Goal: Information Seeking & Learning: Learn about a topic

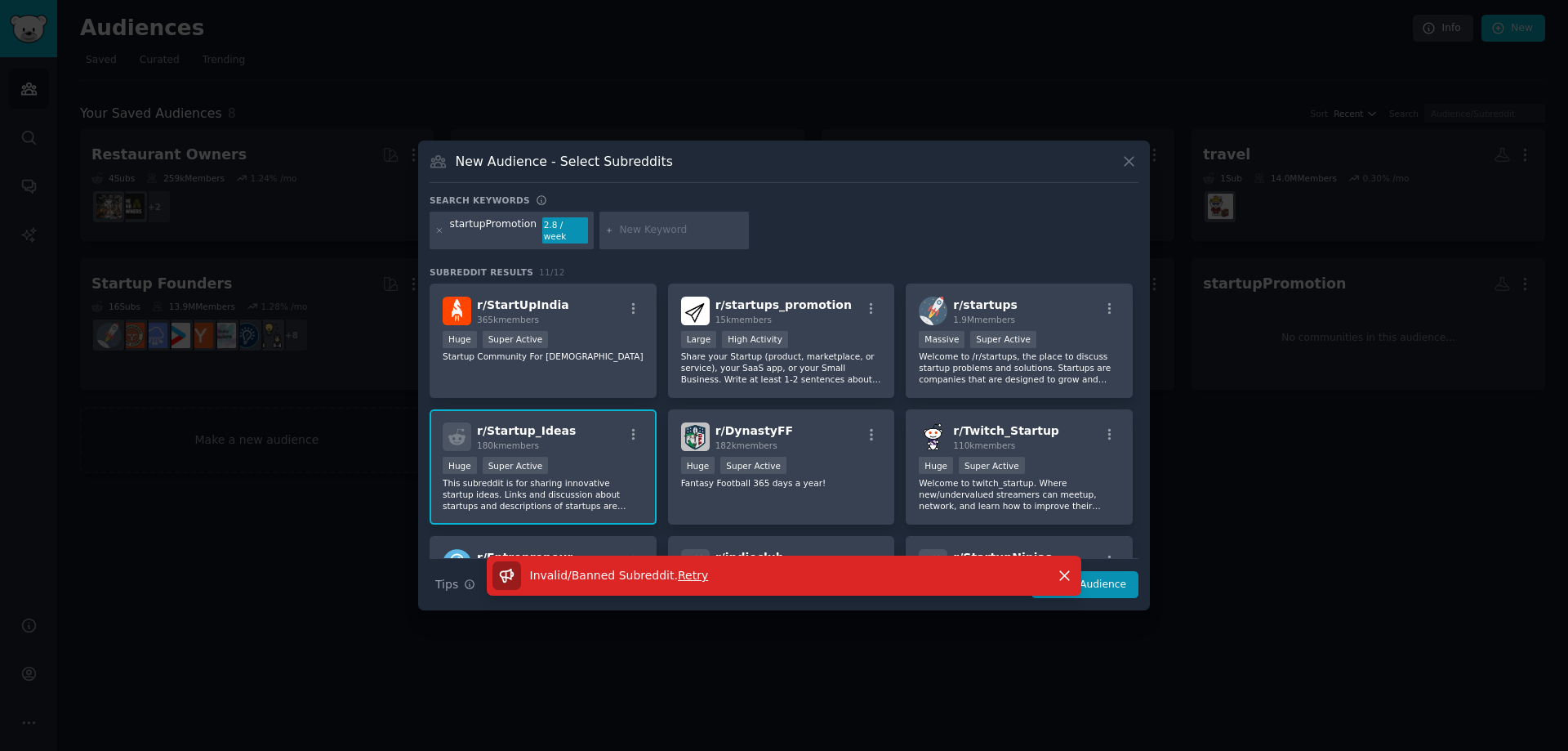
scroll to position [265, 0]
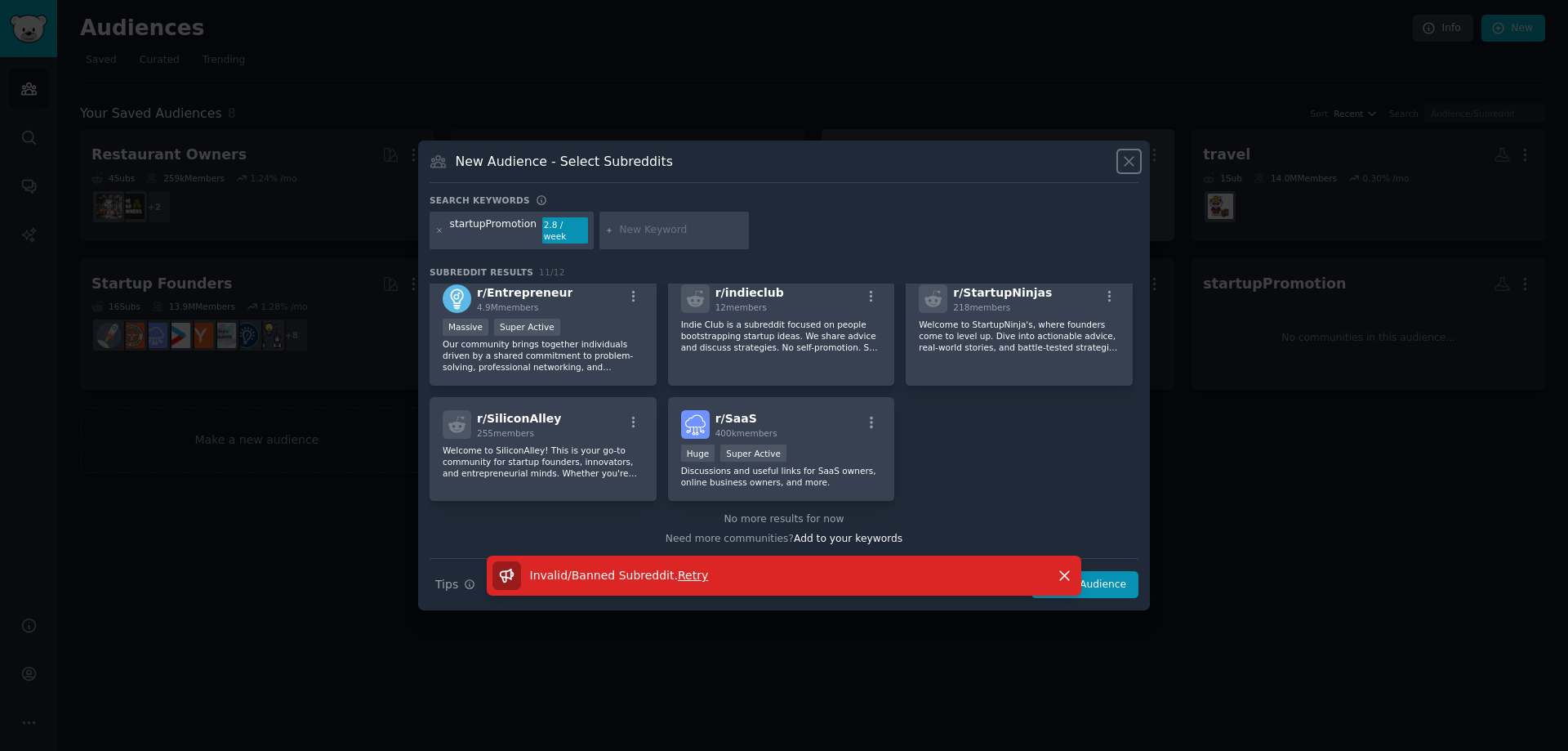
click at [1132, 170] on icon at bounding box center [1129, 161] width 17 height 17
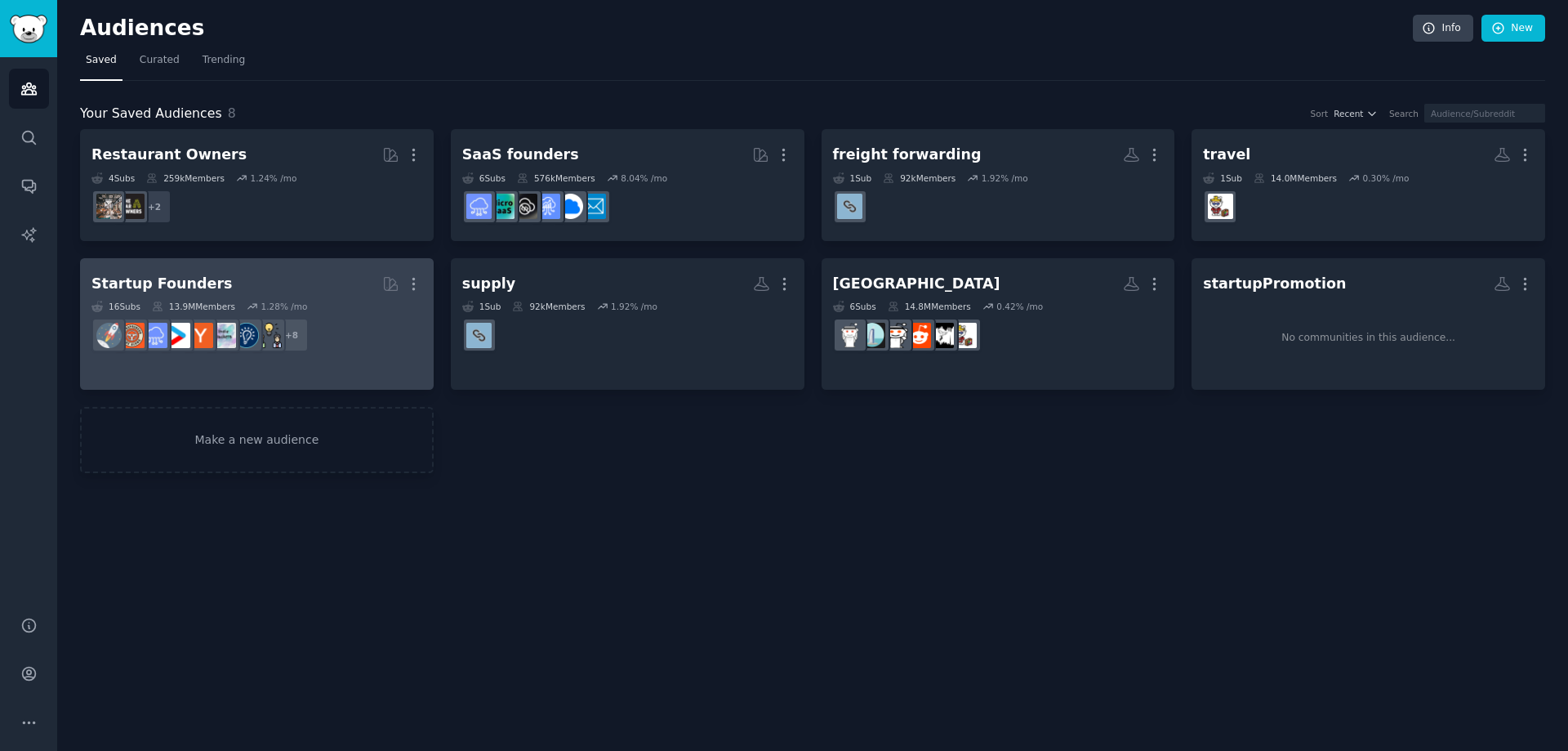
click at [204, 282] on h2 "Startup Founders More" at bounding box center [257, 283] width 331 height 29
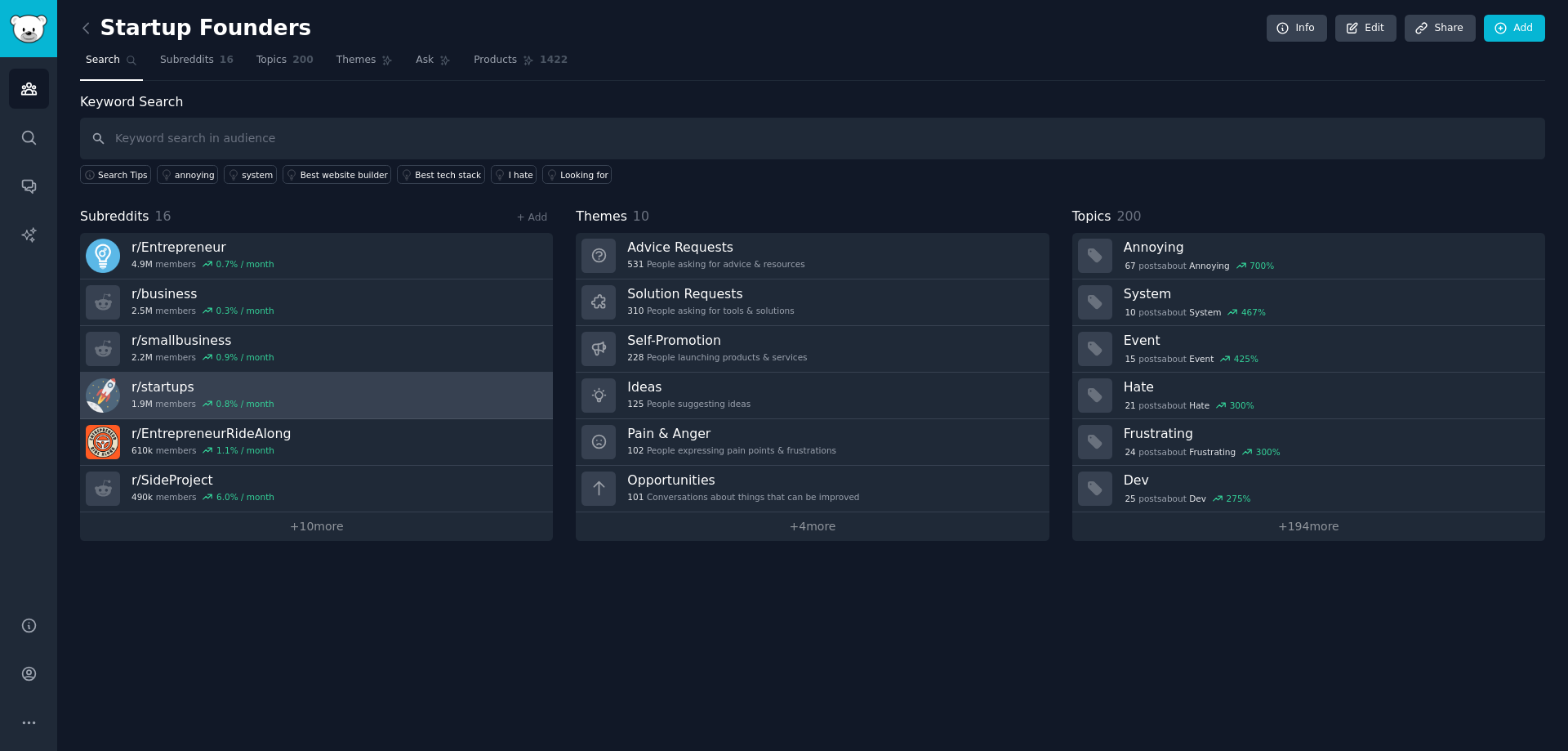
click at [300, 397] on link "r/ startups 1.9M members 0.8 % / month" at bounding box center [317, 396] width 473 height 47
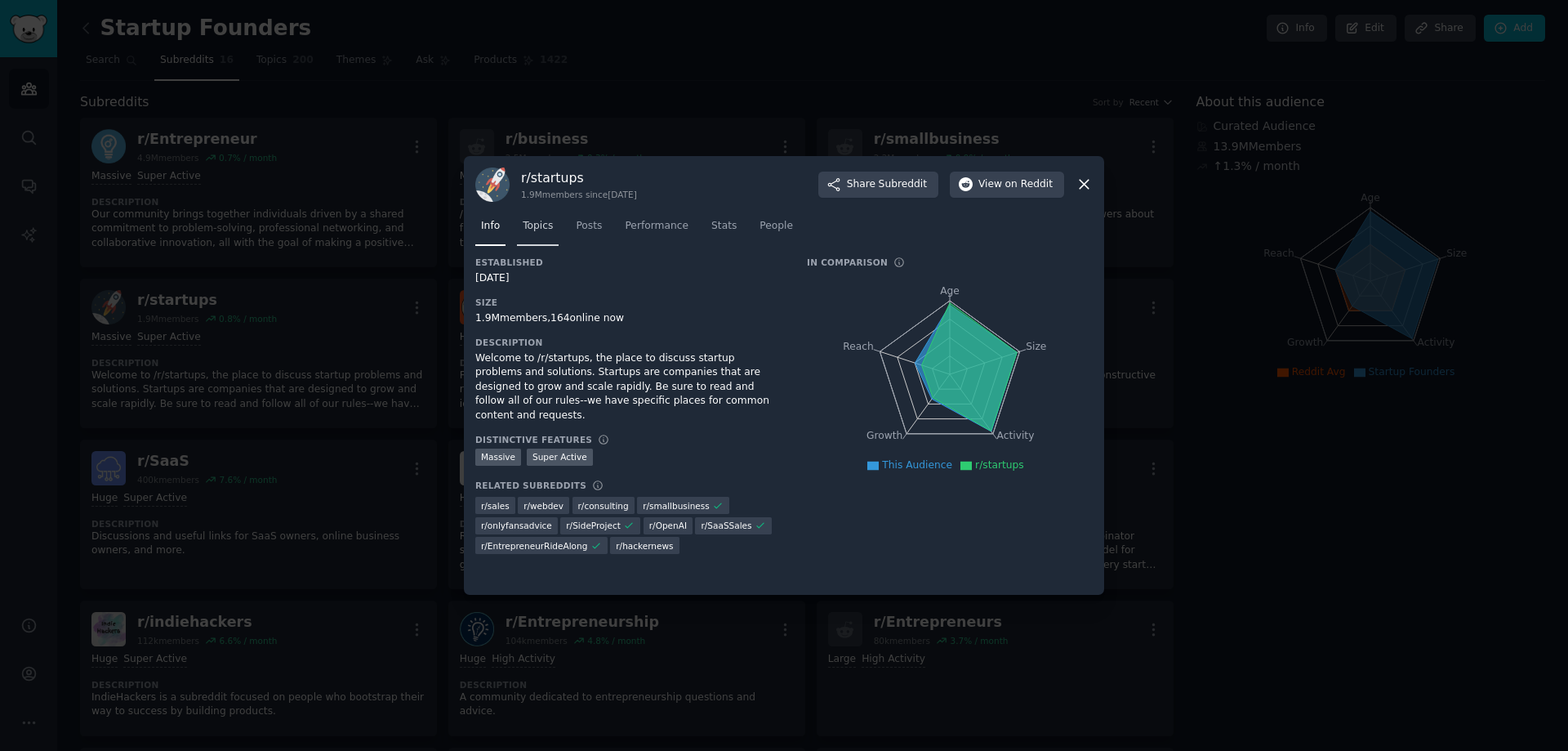
click at [540, 230] on span "Topics" at bounding box center [538, 226] width 30 height 15
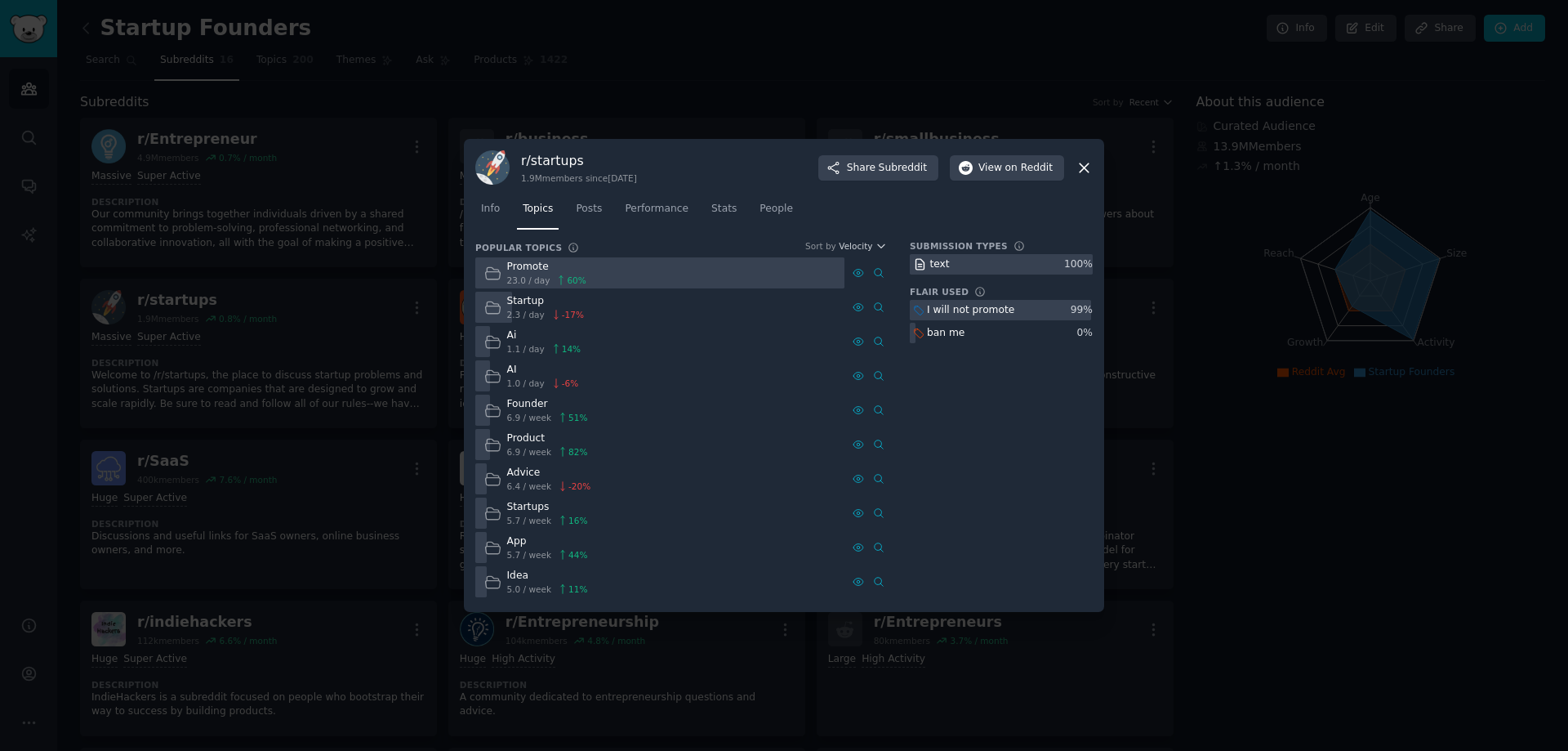
click at [616, 270] on div at bounding box center [659, 273] width 369 height 32
click at [939, 335] on div "ban me" at bounding box center [945, 333] width 37 height 15
click at [952, 264] on div at bounding box center [1001, 265] width 183 height 21
click at [591, 211] on span "Posts" at bounding box center [589, 209] width 26 height 15
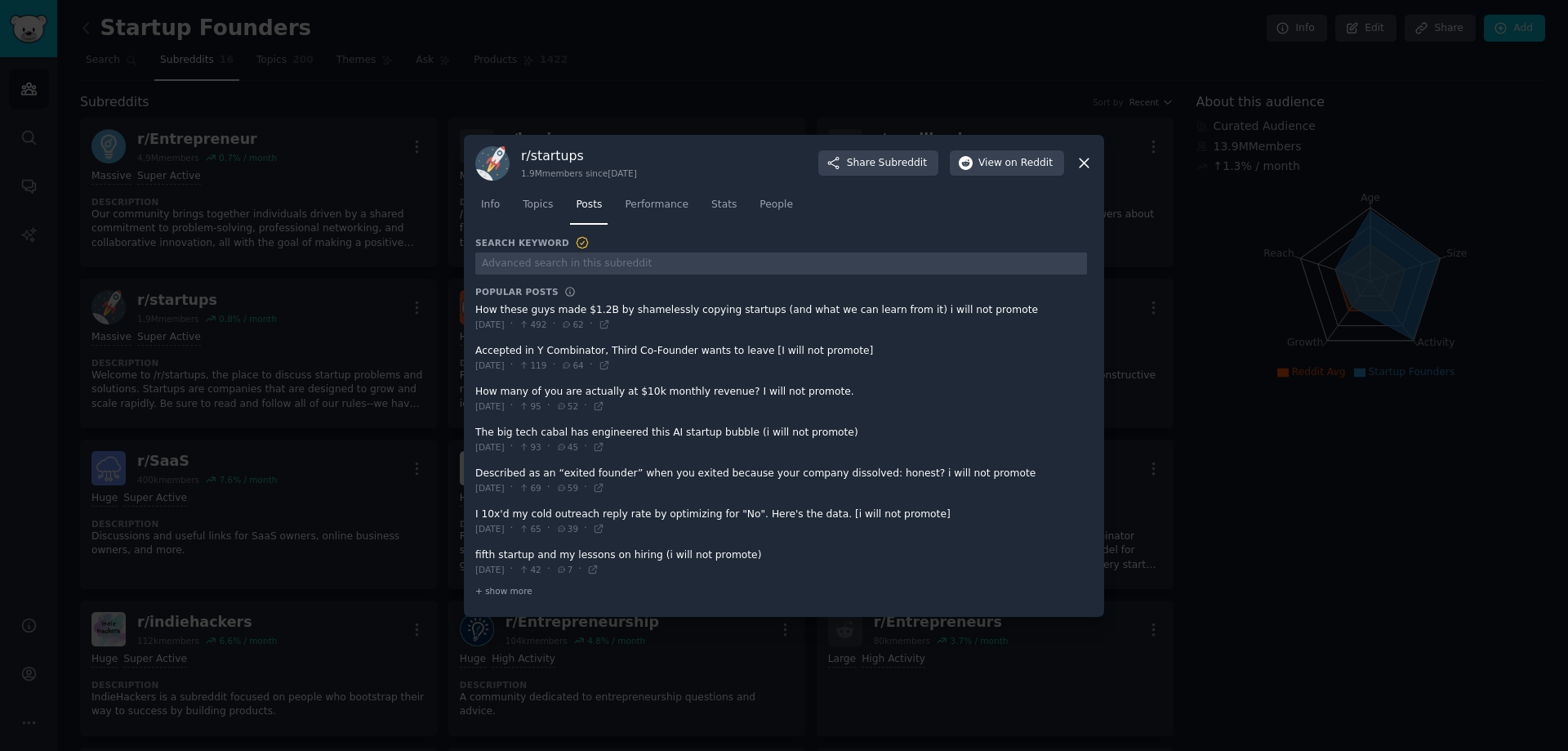
click at [758, 311] on span at bounding box center [781, 317] width 611 height 40
click at [525, 311] on span at bounding box center [781, 317] width 611 height 40
click at [1074, 158] on div "r/ startups 1.9M members since [DATE] Share Subreddit View on Reddit" at bounding box center [784, 163] width 617 height 35
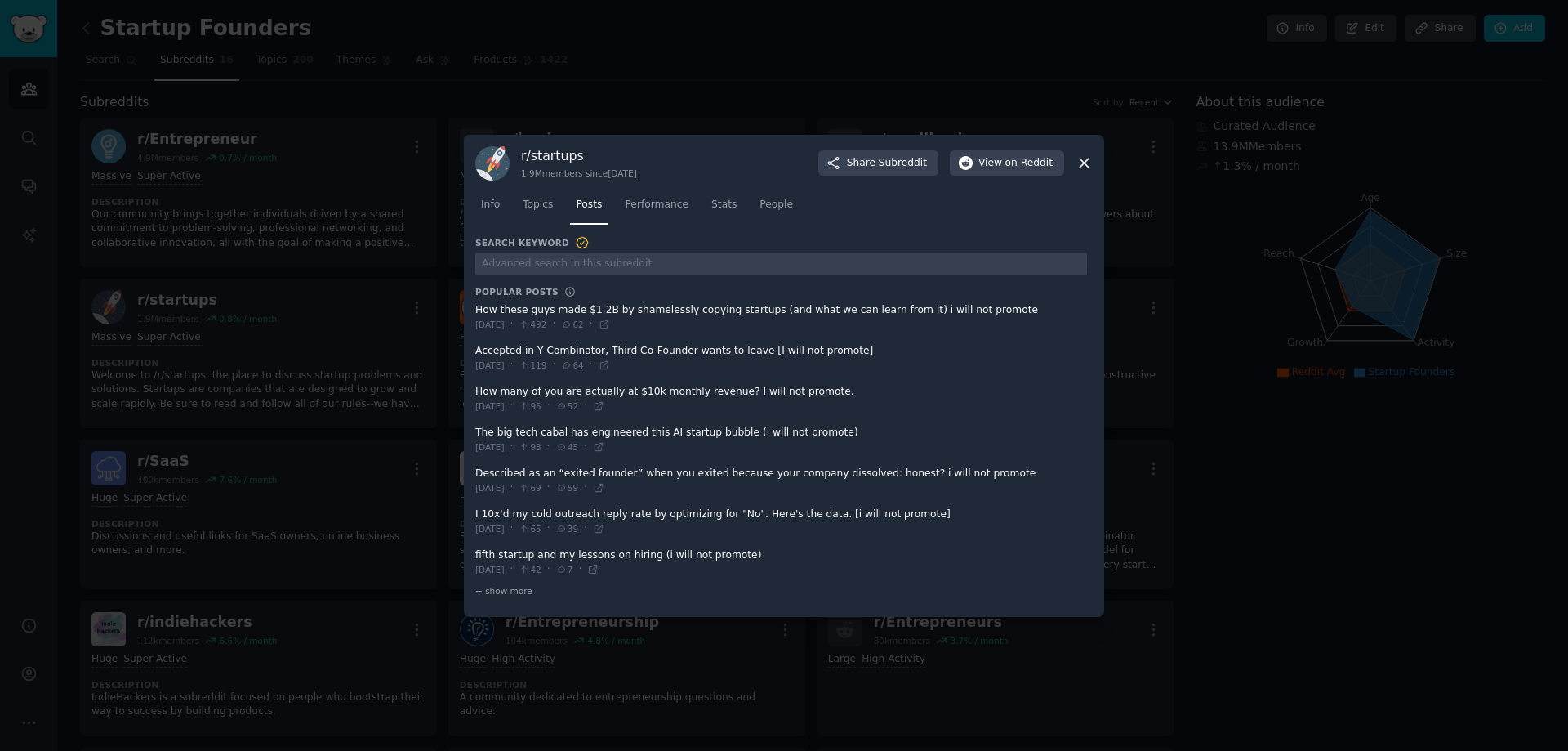
click at [1083, 160] on icon at bounding box center [1084, 163] width 17 height 17
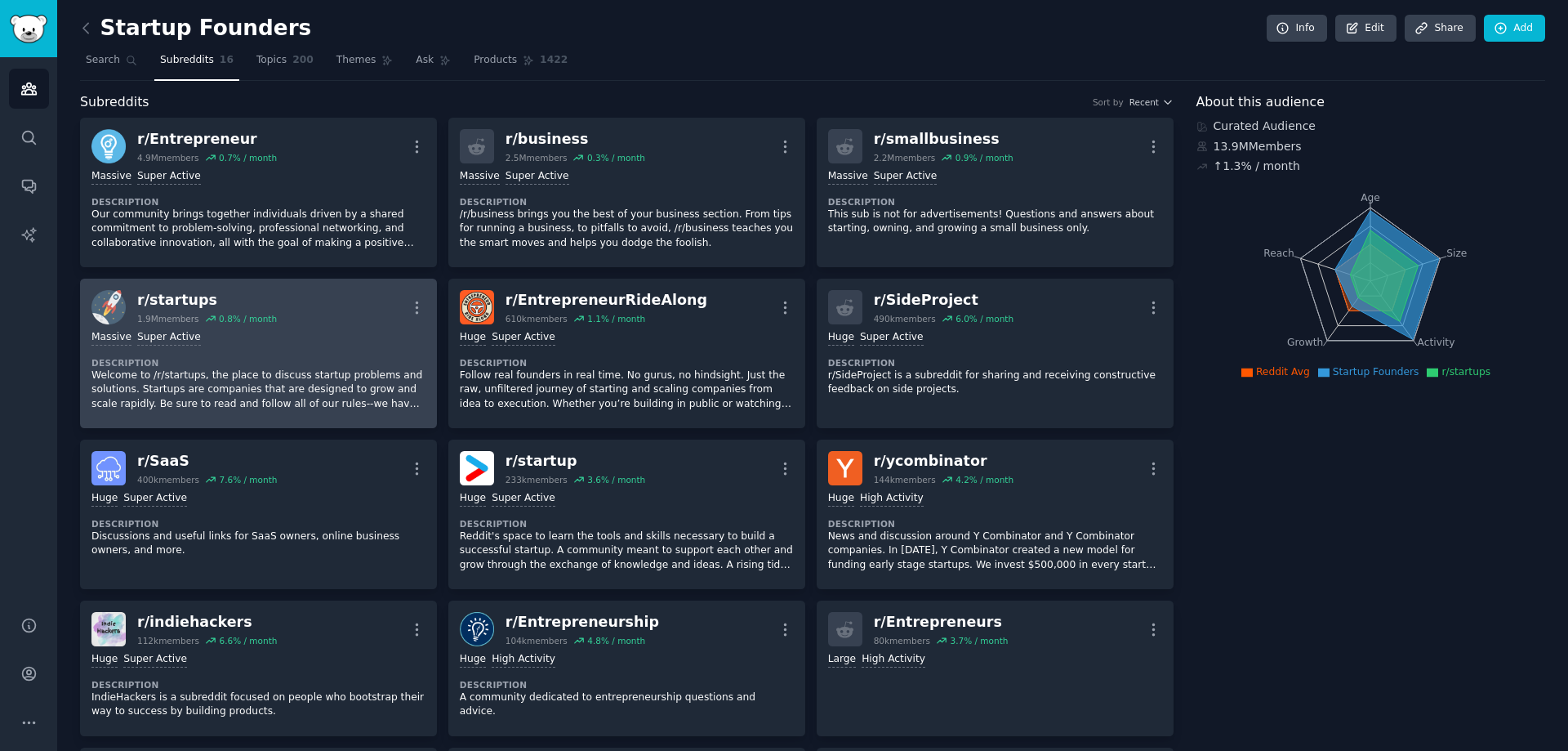
click at [324, 347] on div "Massive Super Active Description Welcome to /r/startups, the place to discuss s…" at bounding box center [258, 370] width 334 height 93
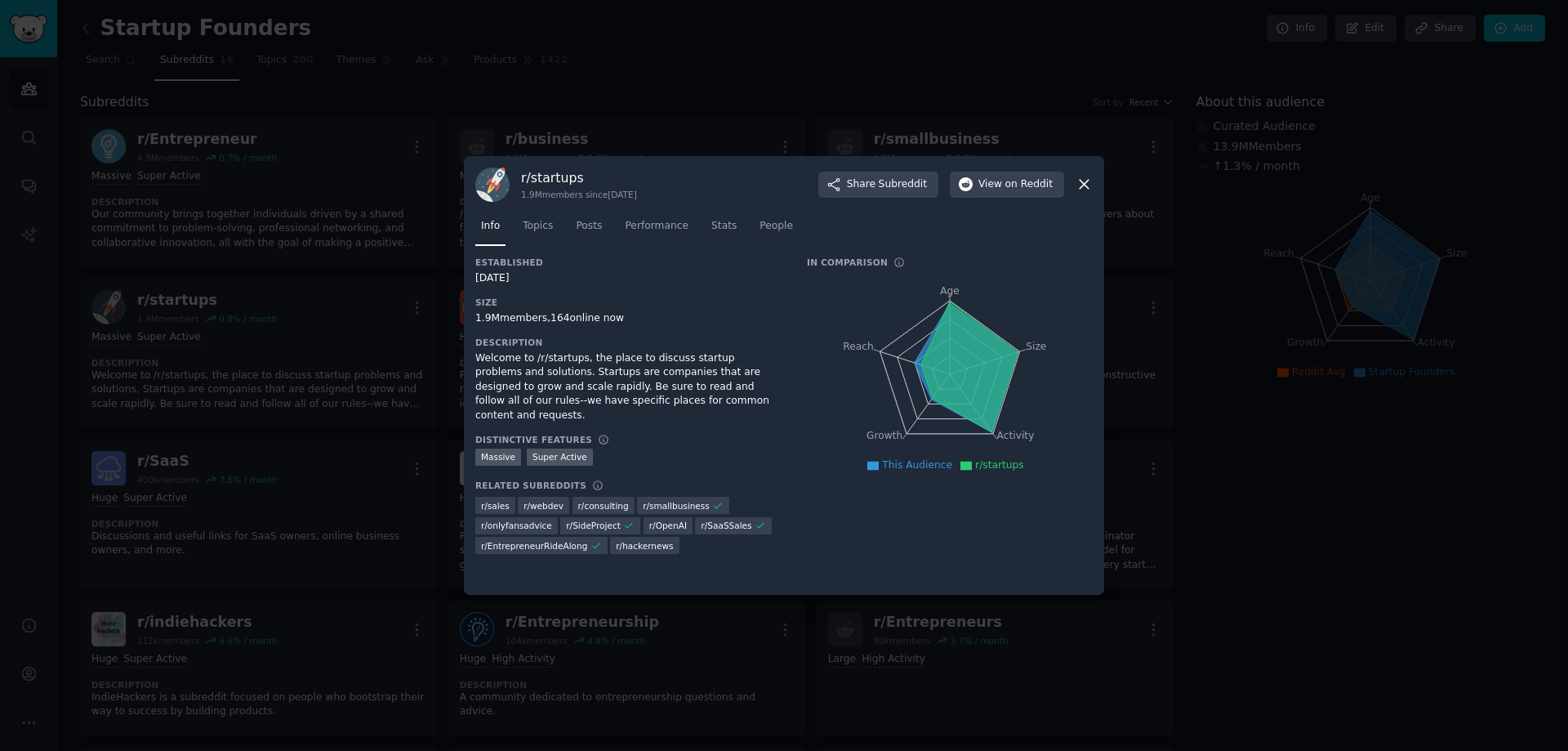
click at [1084, 182] on icon at bounding box center [1084, 184] width 17 height 17
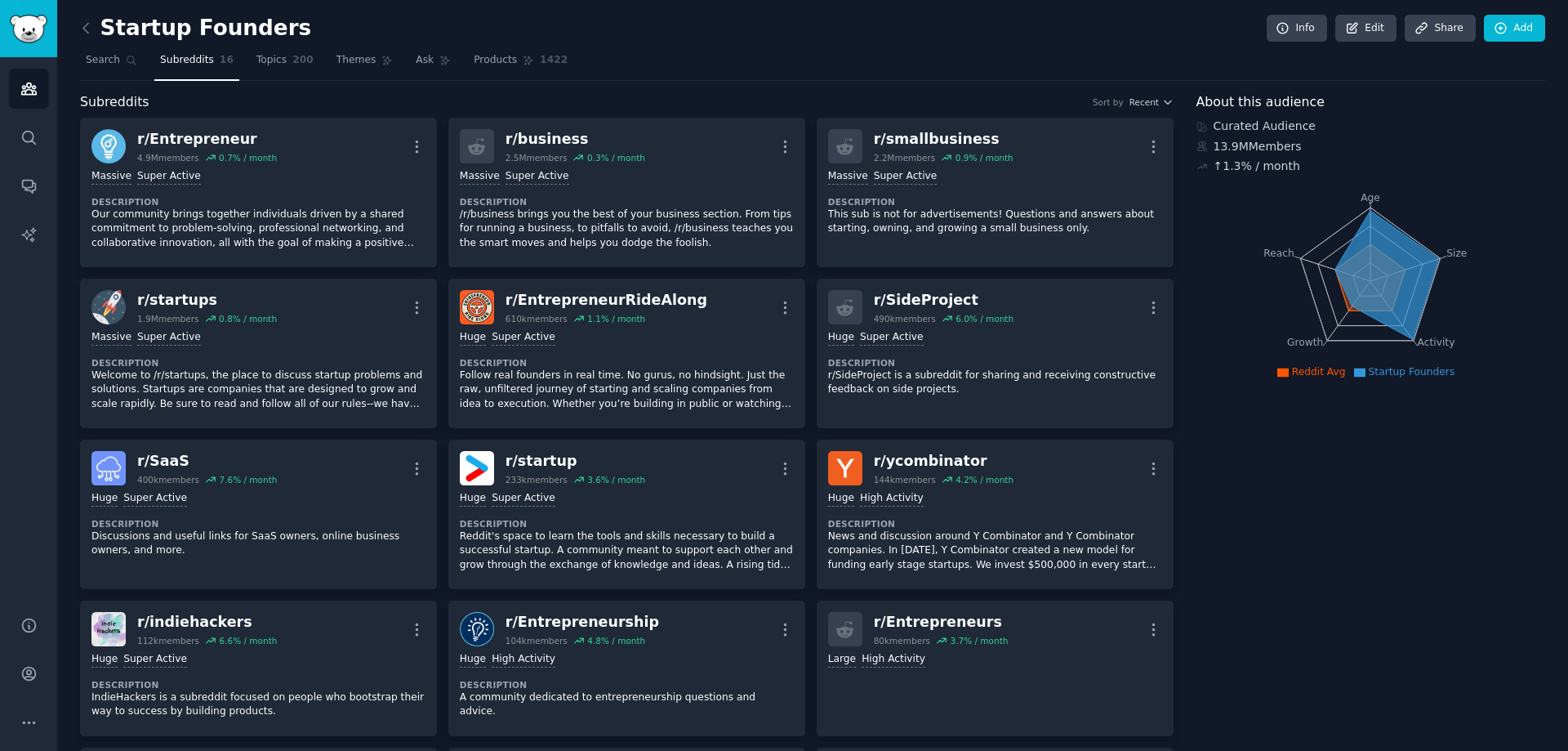
click at [270, 46] on div "Startup Founders Info Edit Share Add" at bounding box center [813, 32] width 1465 height 34
click at [293, 60] on span "200" at bounding box center [303, 61] width 22 height 15
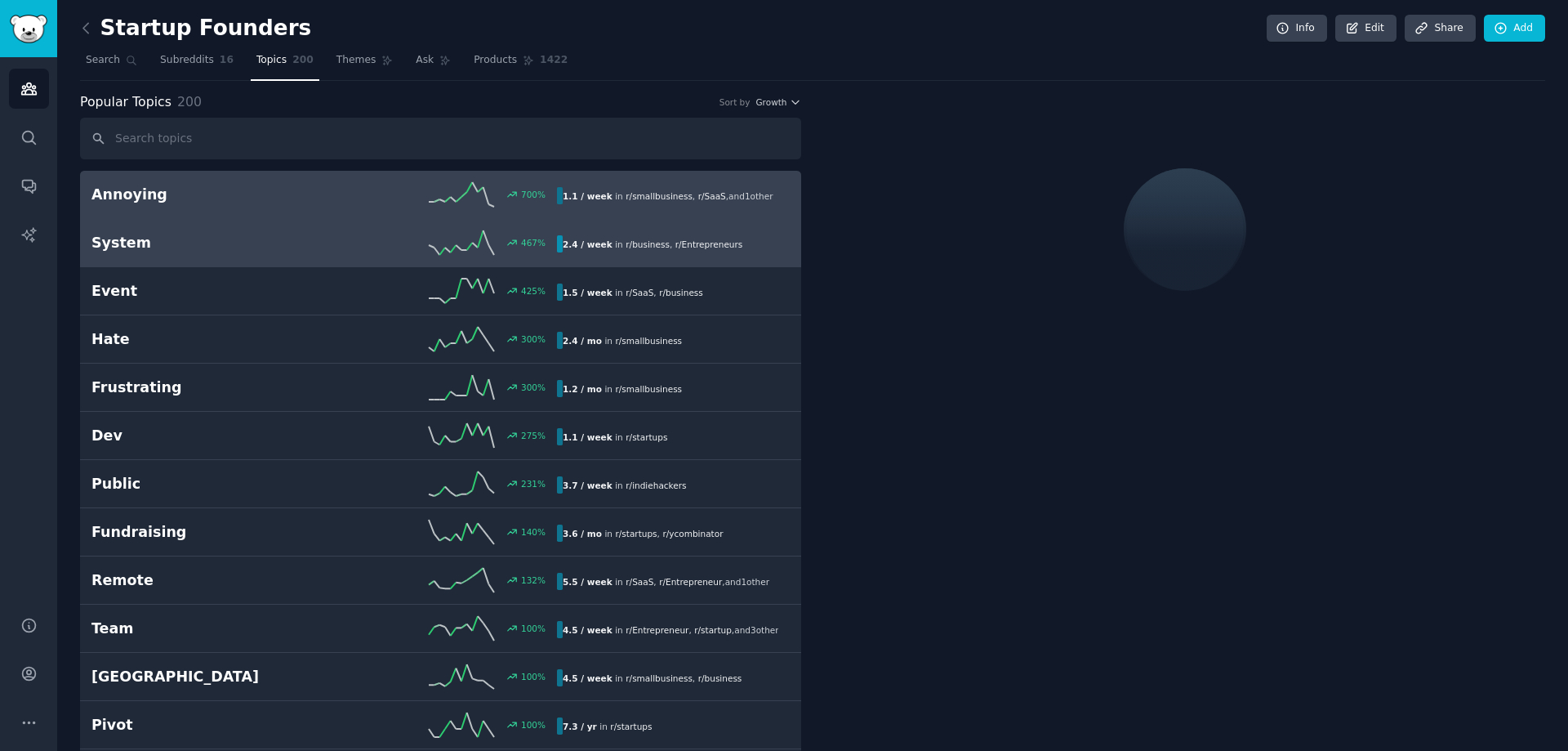
click at [329, 243] on div "467 %" at bounding box center [440, 242] width 233 height 24
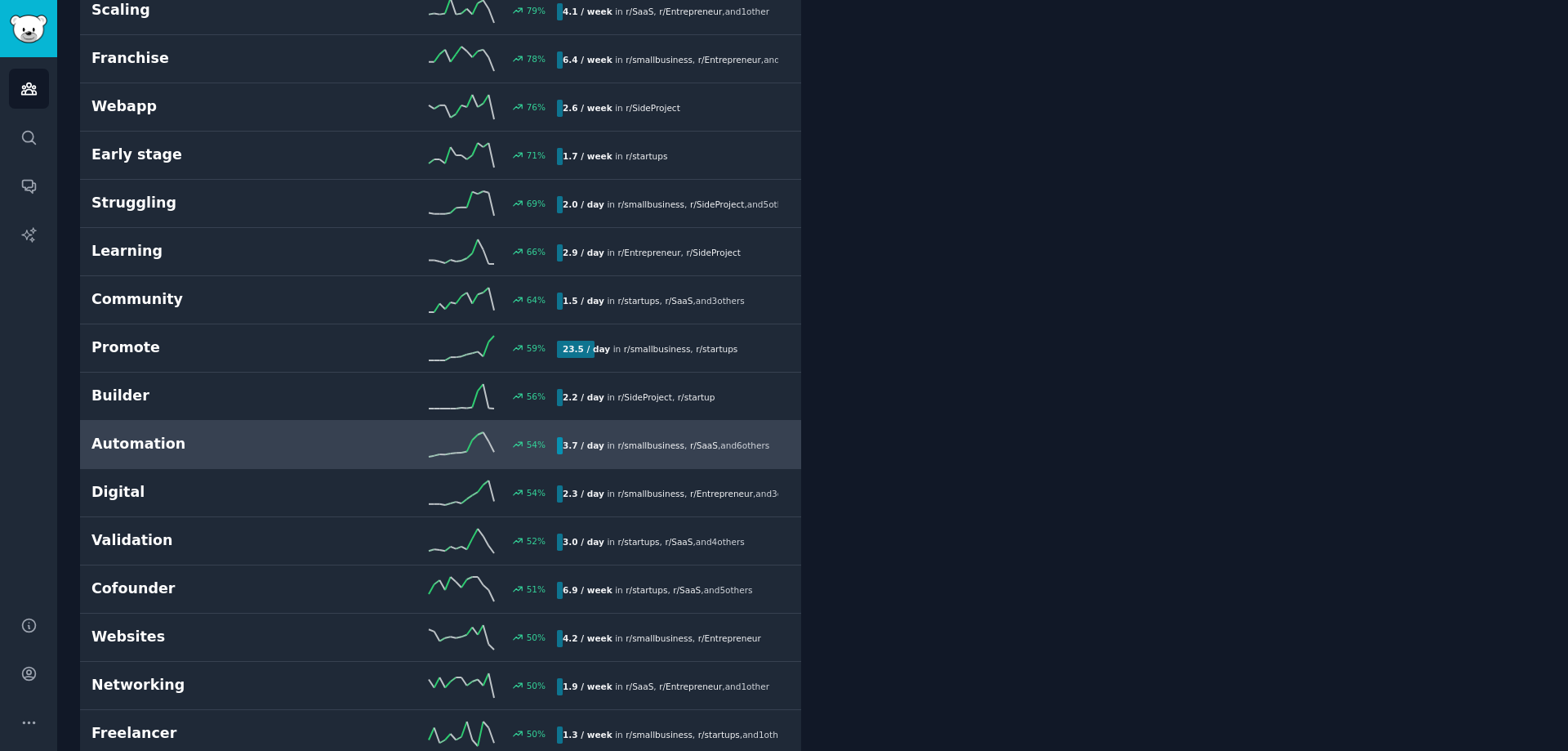
click at [226, 451] on h2 "Automation" at bounding box center [208, 444] width 233 height 21
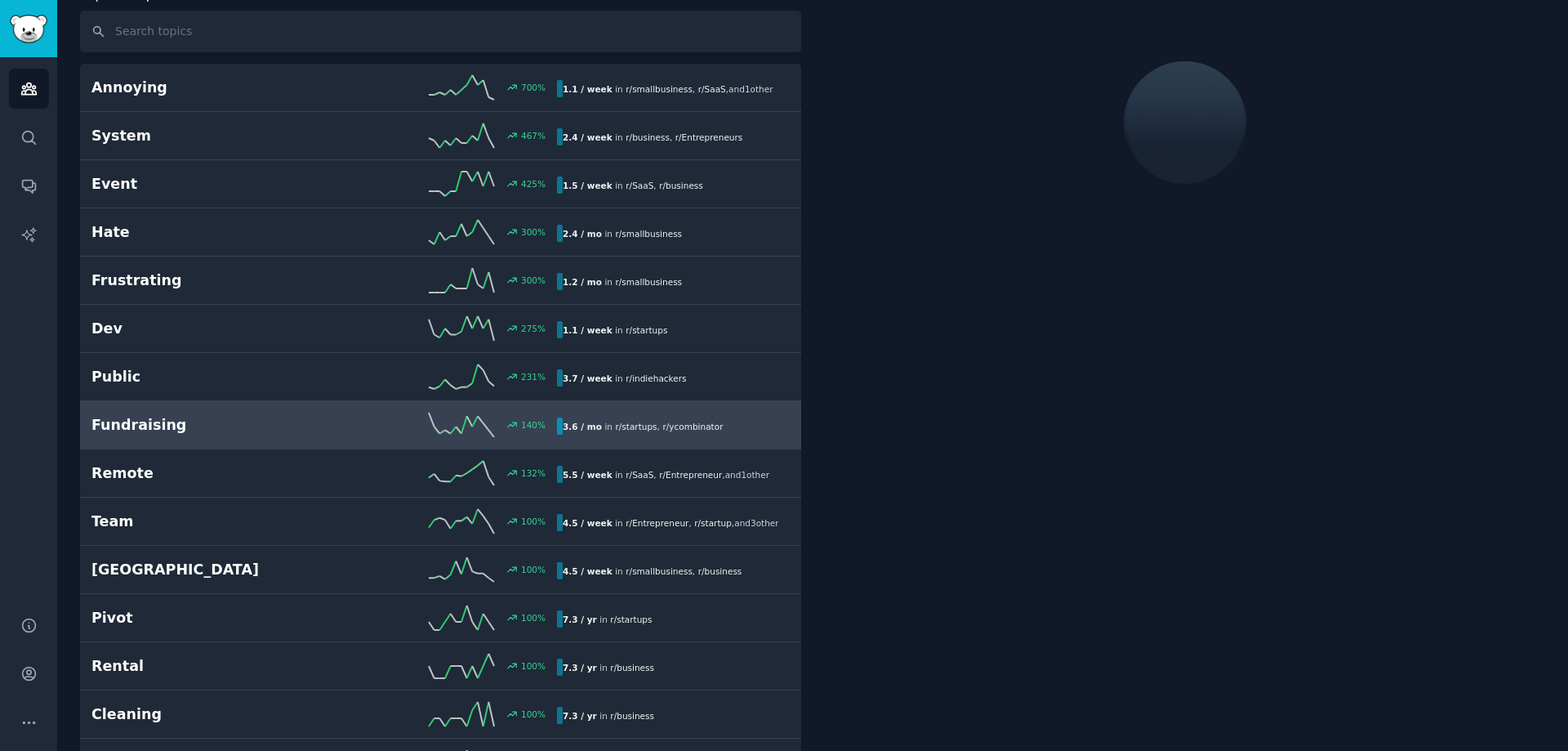
scroll to position [93, 0]
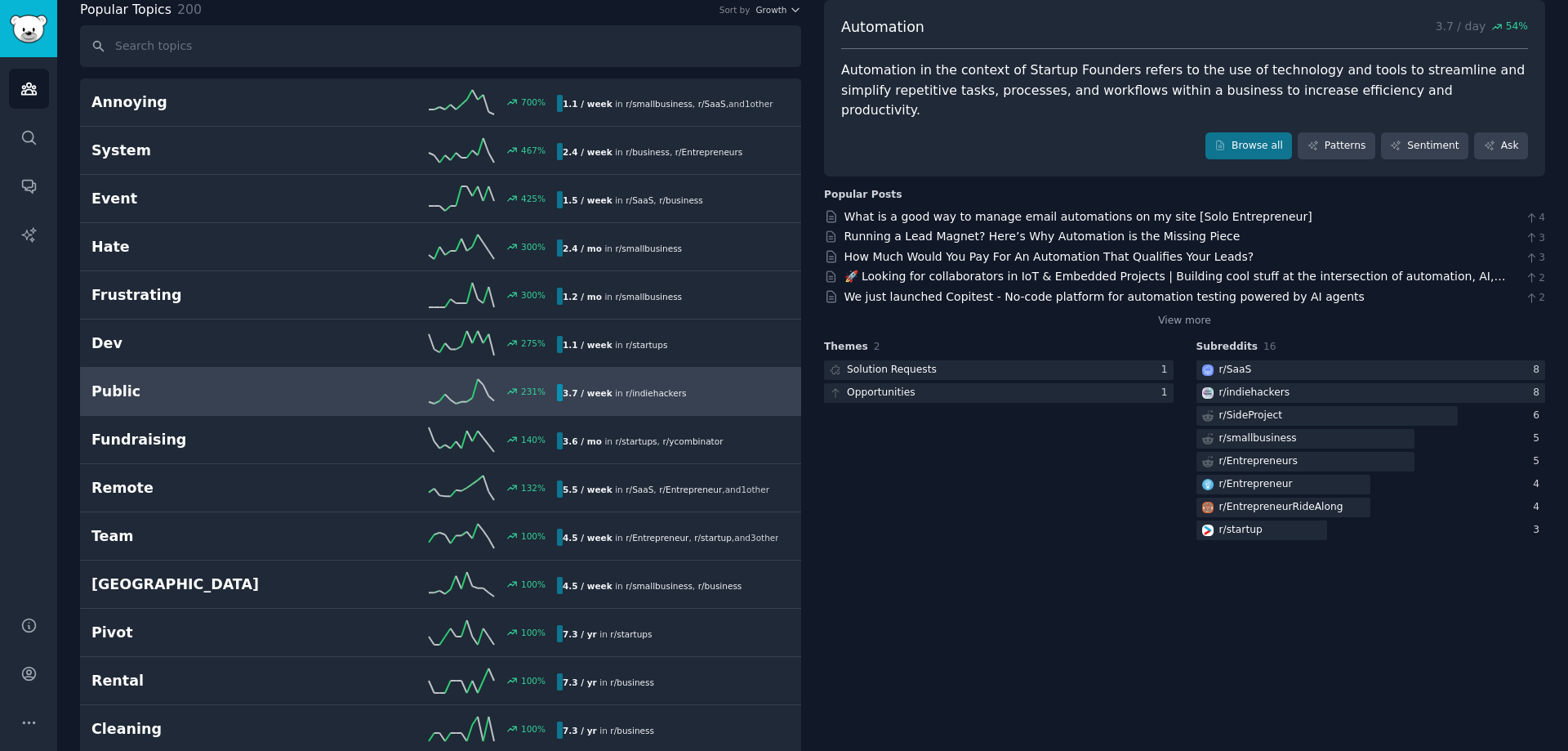
click at [237, 382] on h2 "Public" at bounding box center [208, 392] width 233 height 21
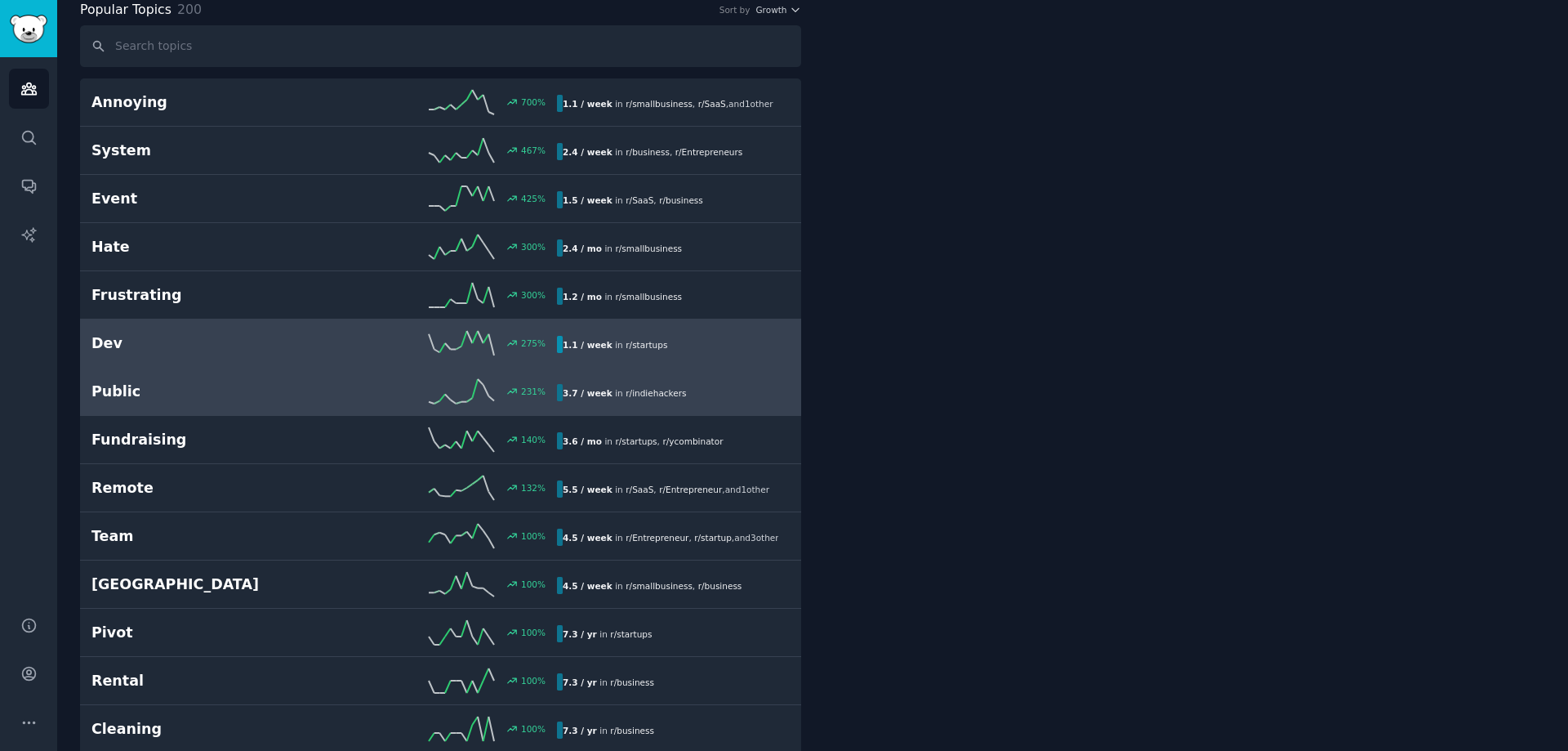
click at [213, 333] on h2 "Dev" at bounding box center [208, 343] width 233 height 21
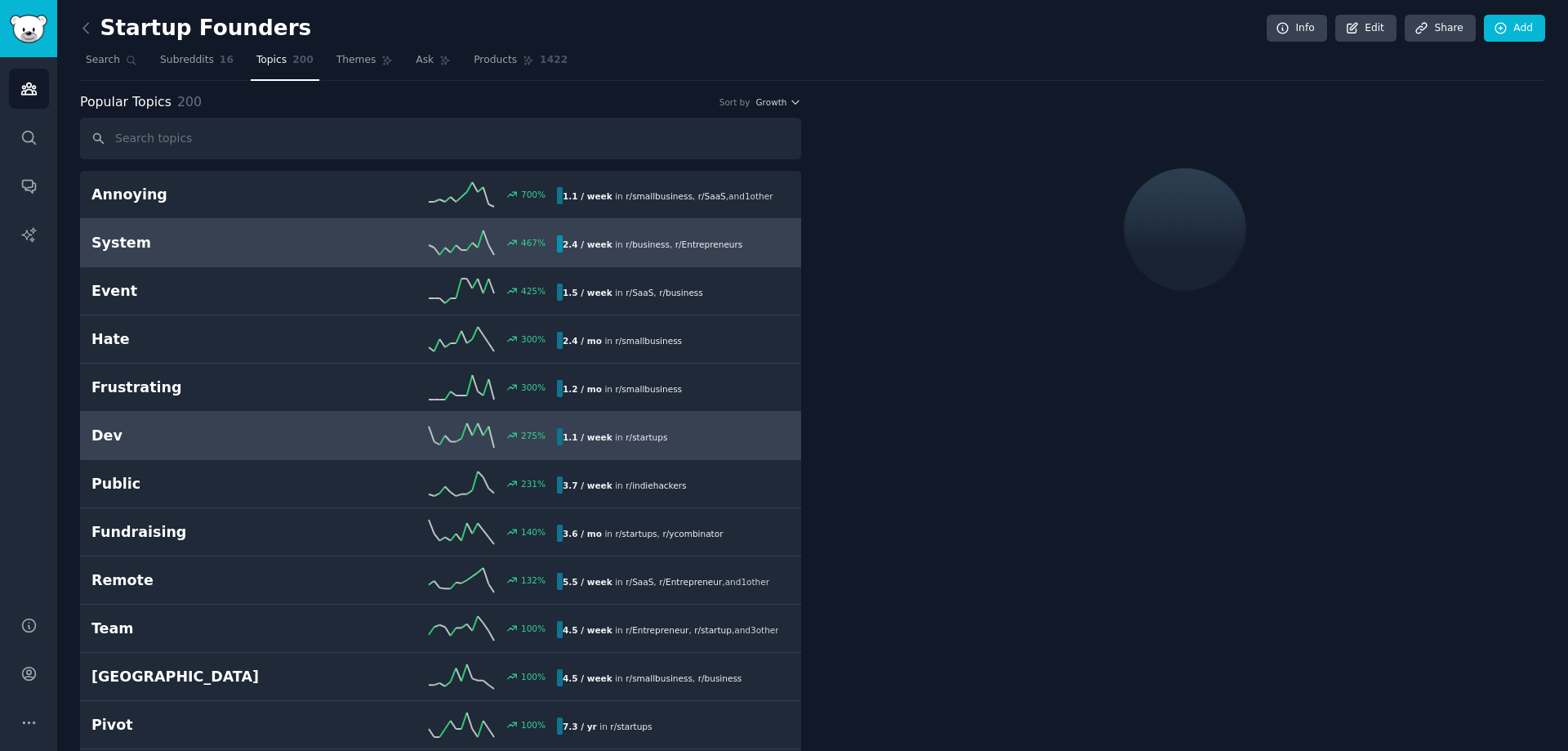
click at [232, 220] on link "System 467 % 2.4 / week in r/ business , r/ Entrepreneurs" at bounding box center [440, 243] width 721 height 49
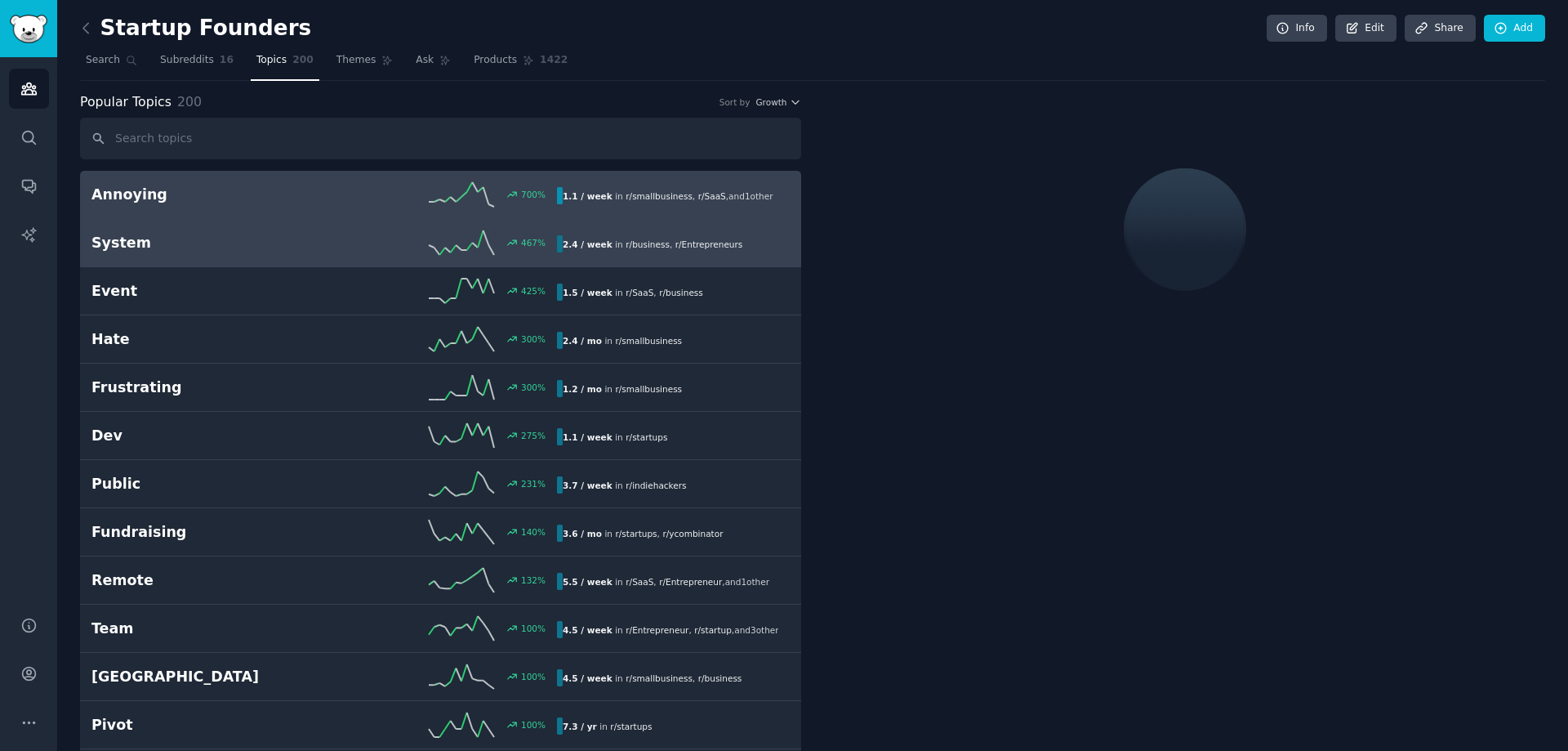
click at [247, 190] on h2 "Annoying" at bounding box center [208, 195] width 233 height 21
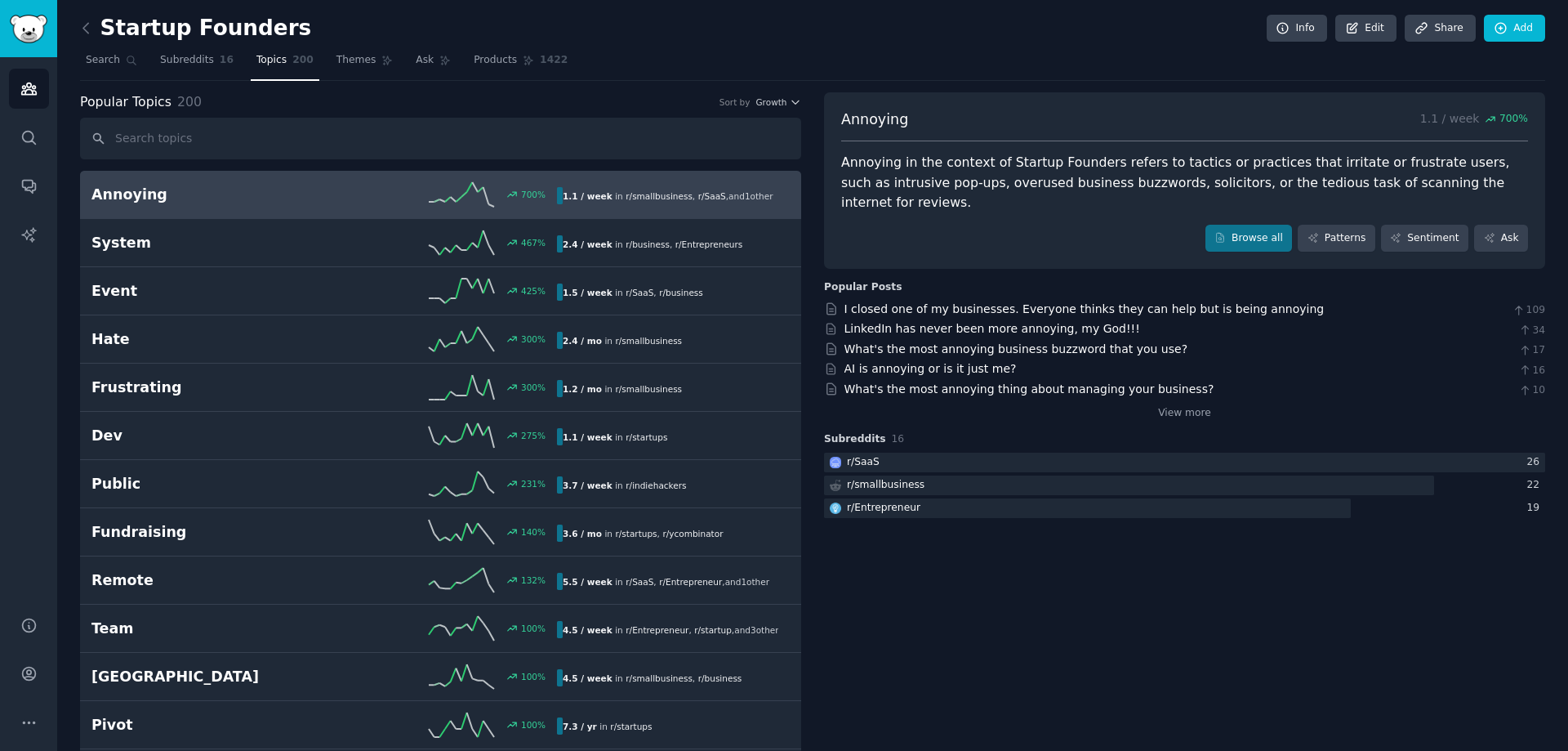
click at [866, 302] on link "I closed one of my businesses. Everyone thinks they can help but is being annoy…" at bounding box center [1085, 309] width 481 height 13
click at [926, 453] on div at bounding box center [1184, 463] width 721 height 21
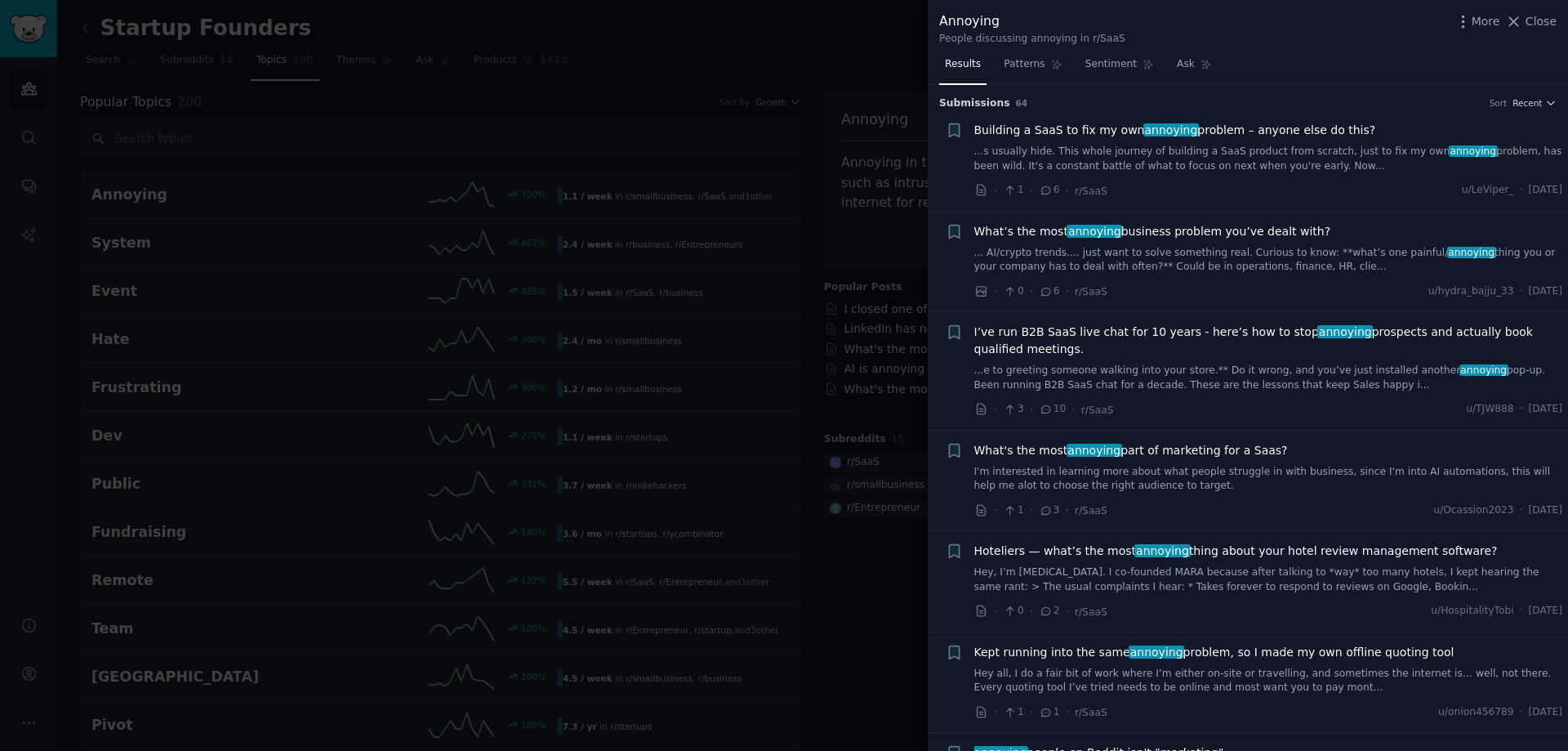
click at [1140, 158] on link "...s usually hide. This whole journey of building a SaaS product from scratch, …" at bounding box center [1269, 159] width 589 height 29
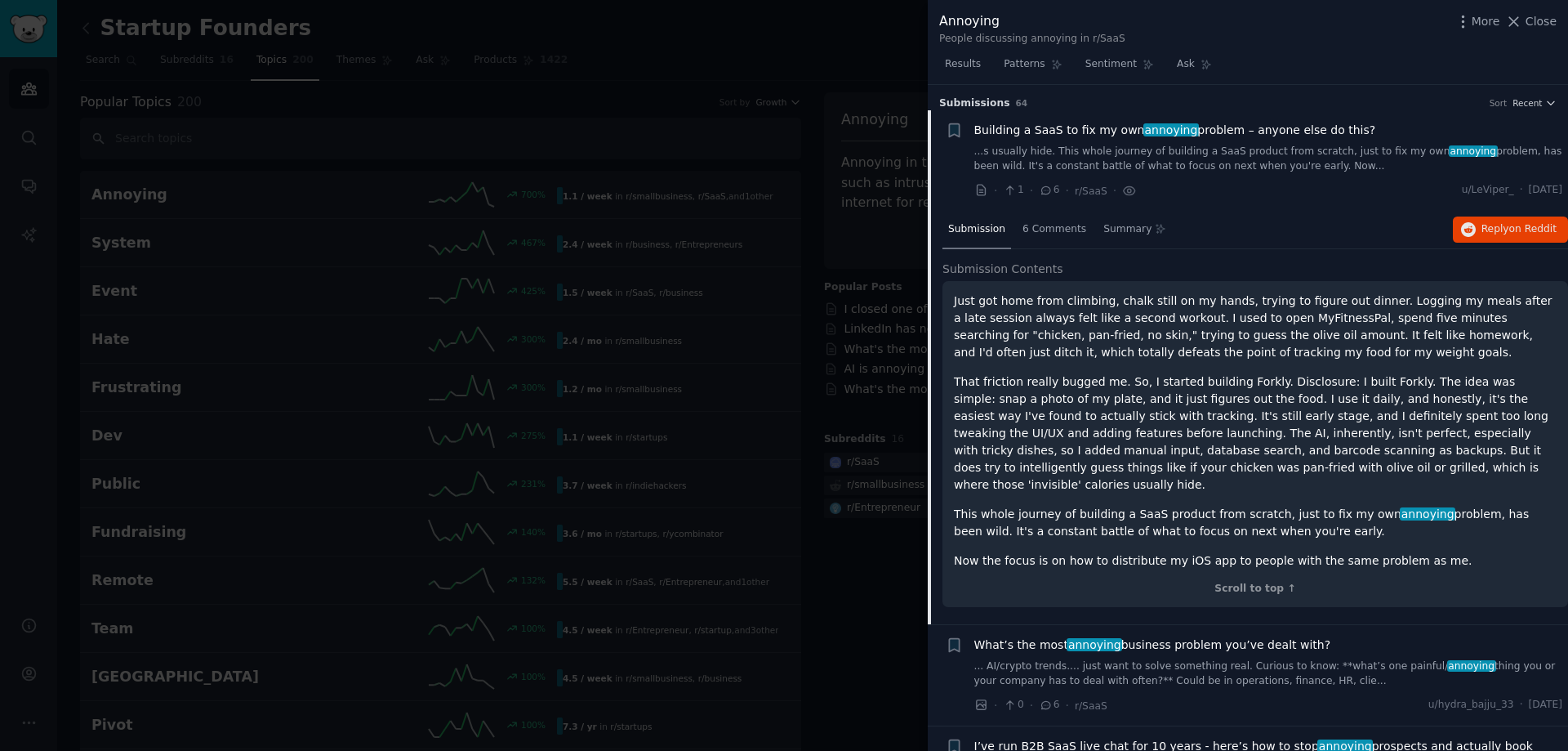
scroll to position [26, 0]
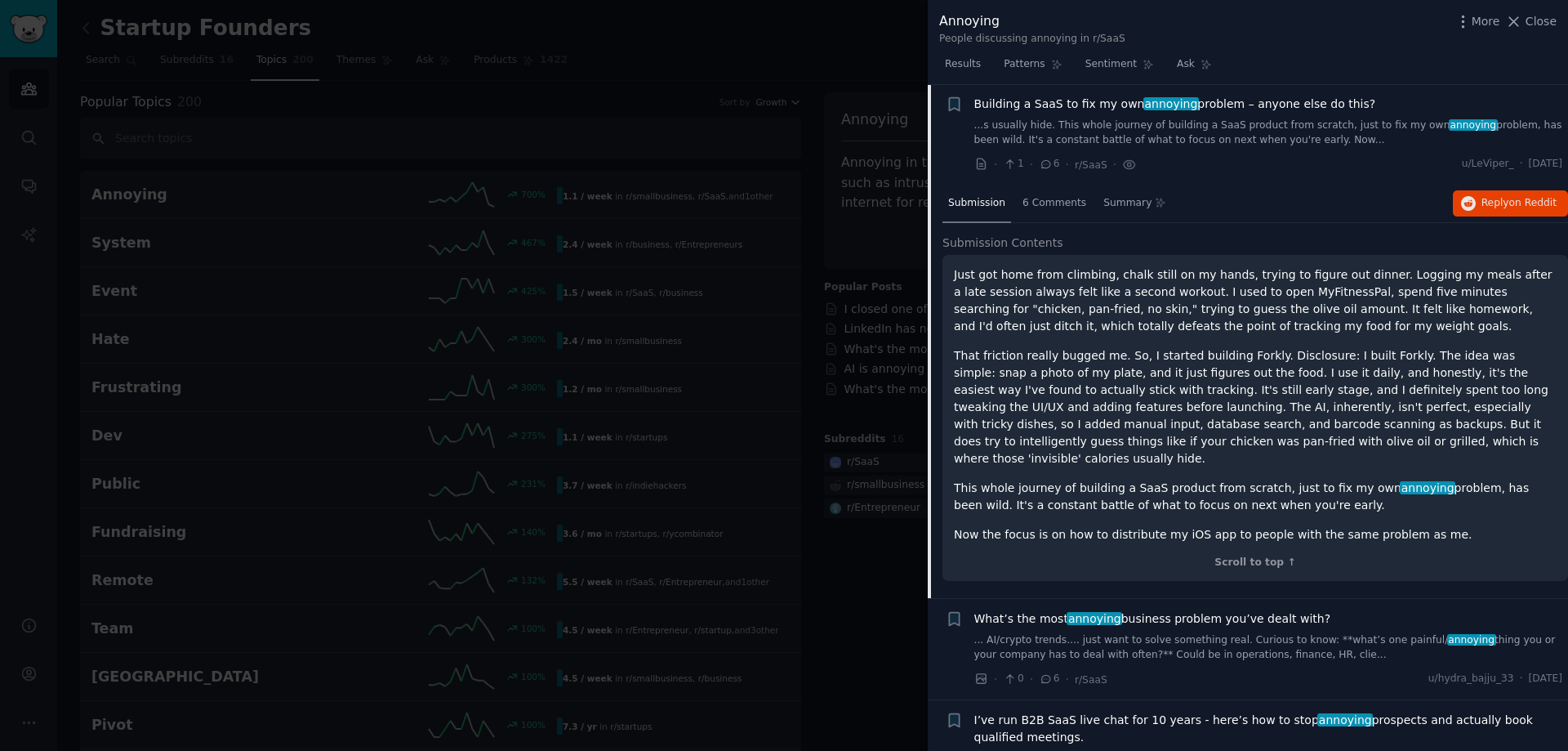
click at [1043, 300] on p "Just got home from climbing, chalk still on my hands, trying to figure out dinn…" at bounding box center [1255, 300] width 603 height 68
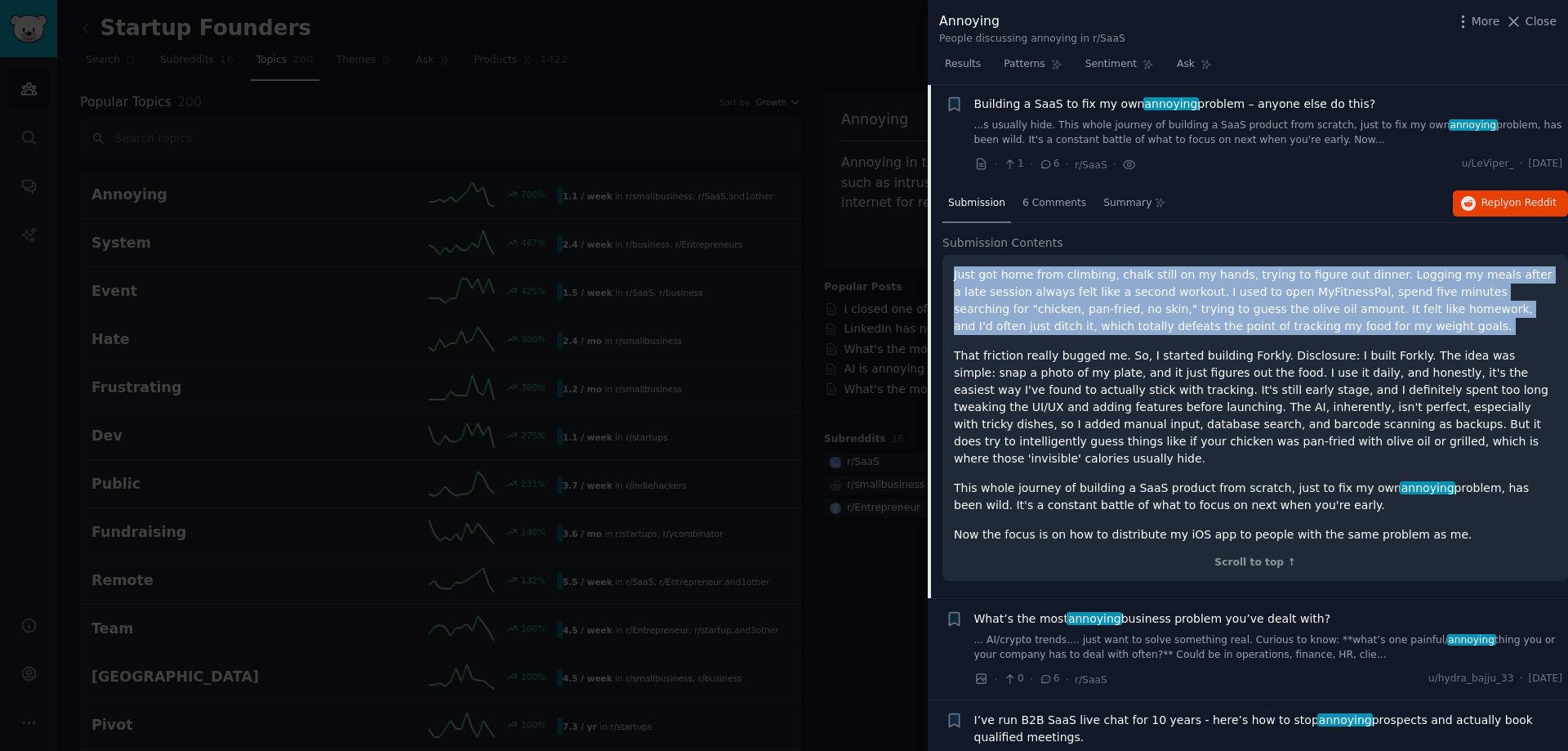
click at [1043, 300] on p "Just got home from climbing, chalk still on my hands, trying to figure out dinn…" at bounding box center [1255, 300] width 603 height 68
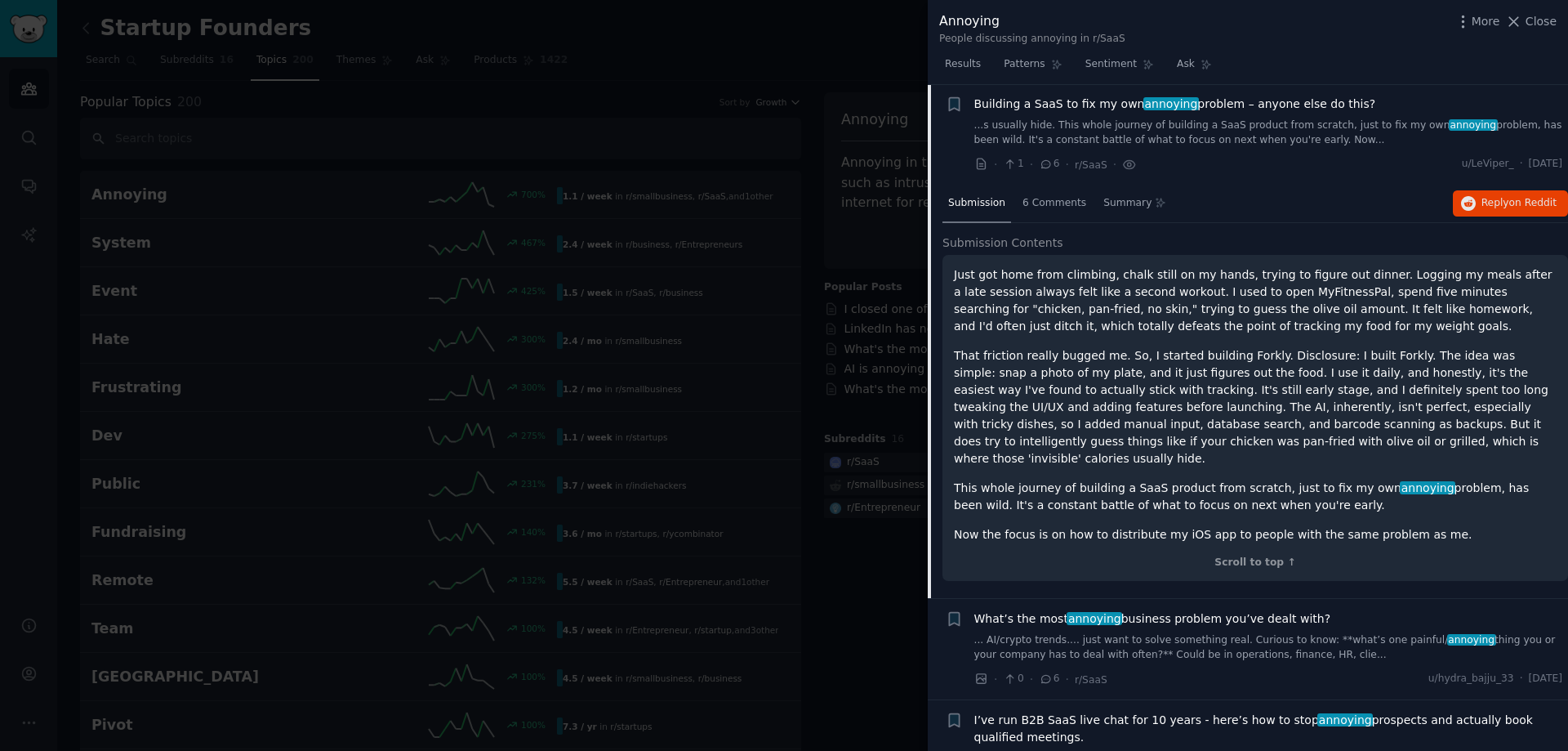
click at [1014, 397] on p "That friction really bugged me. So, I started building Forkly. Disclosure: I bu…" at bounding box center [1255, 407] width 603 height 120
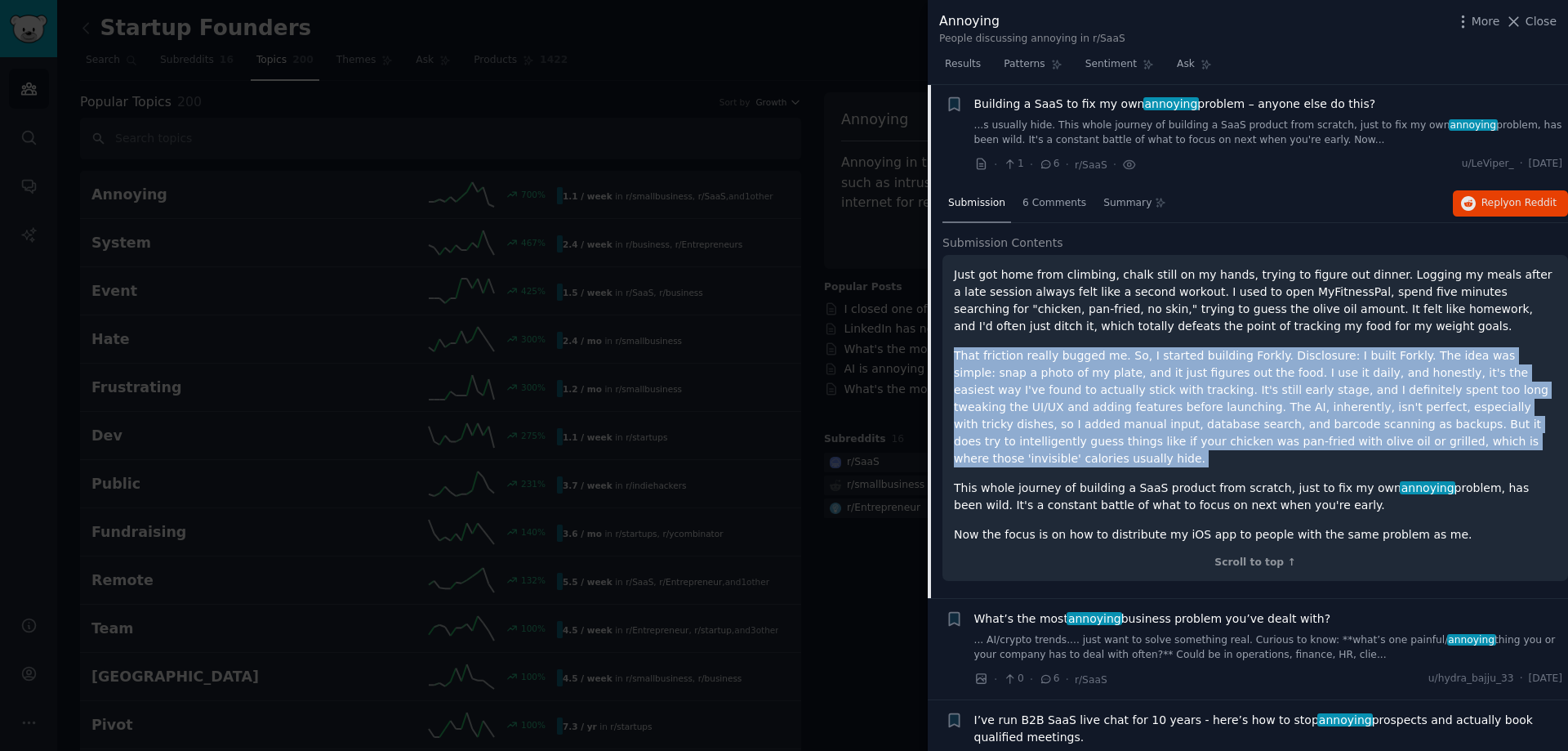
click at [1014, 397] on p "That friction really bugged me. So, I started building Forkly. Disclosure: I bu…" at bounding box center [1255, 407] width 603 height 120
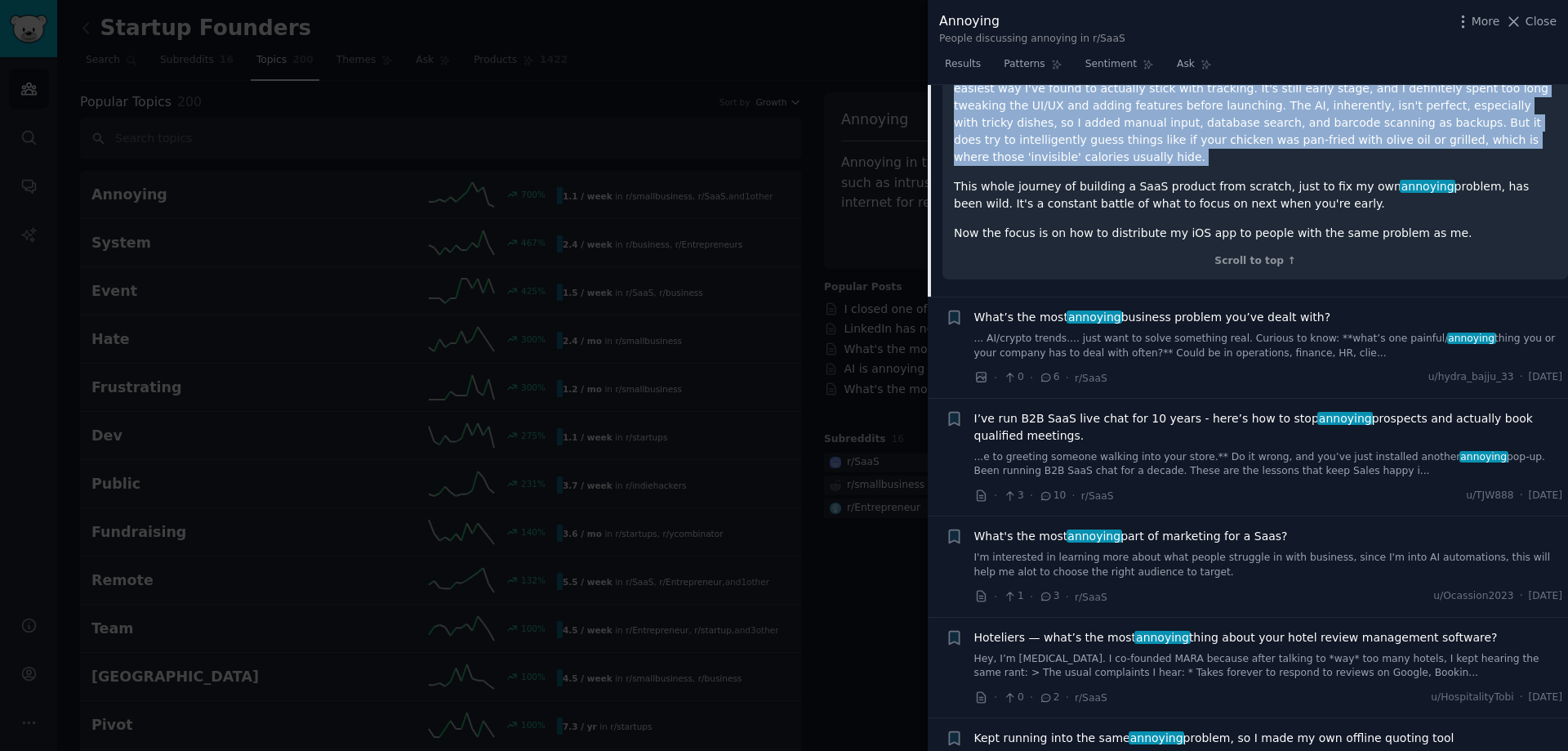
scroll to position [353, 0]
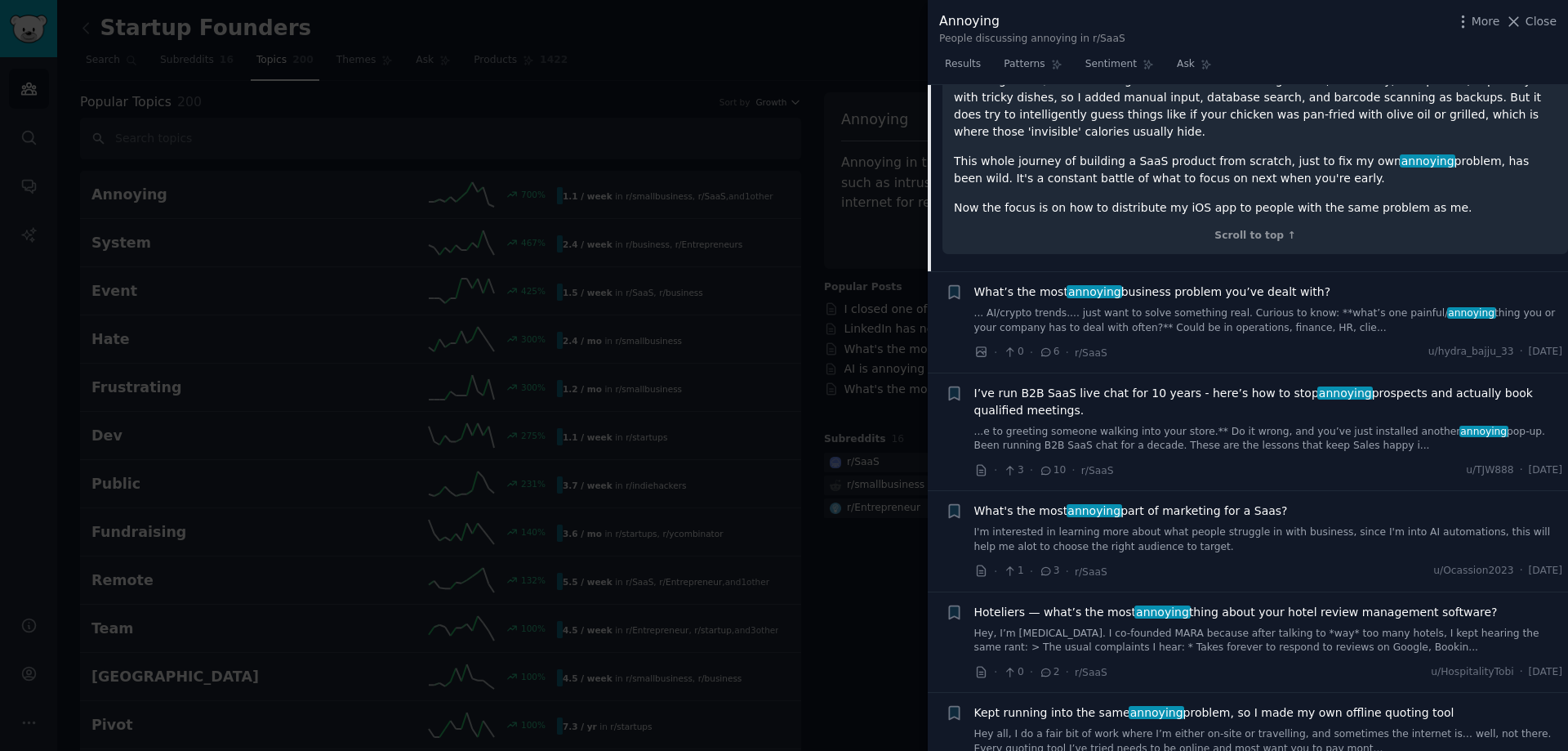
click at [1222, 287] on div "What’s the most annoying business problem you’ve dealt with? ... AI/crypto tren…" at bounding box center [1269, 309] width 589 height 51
click at [1211, 307] on link "... AI/crypto trends.... just want to solve something real. Curious to know: **…" at bounding box center [1269, 321] width 589 height 29
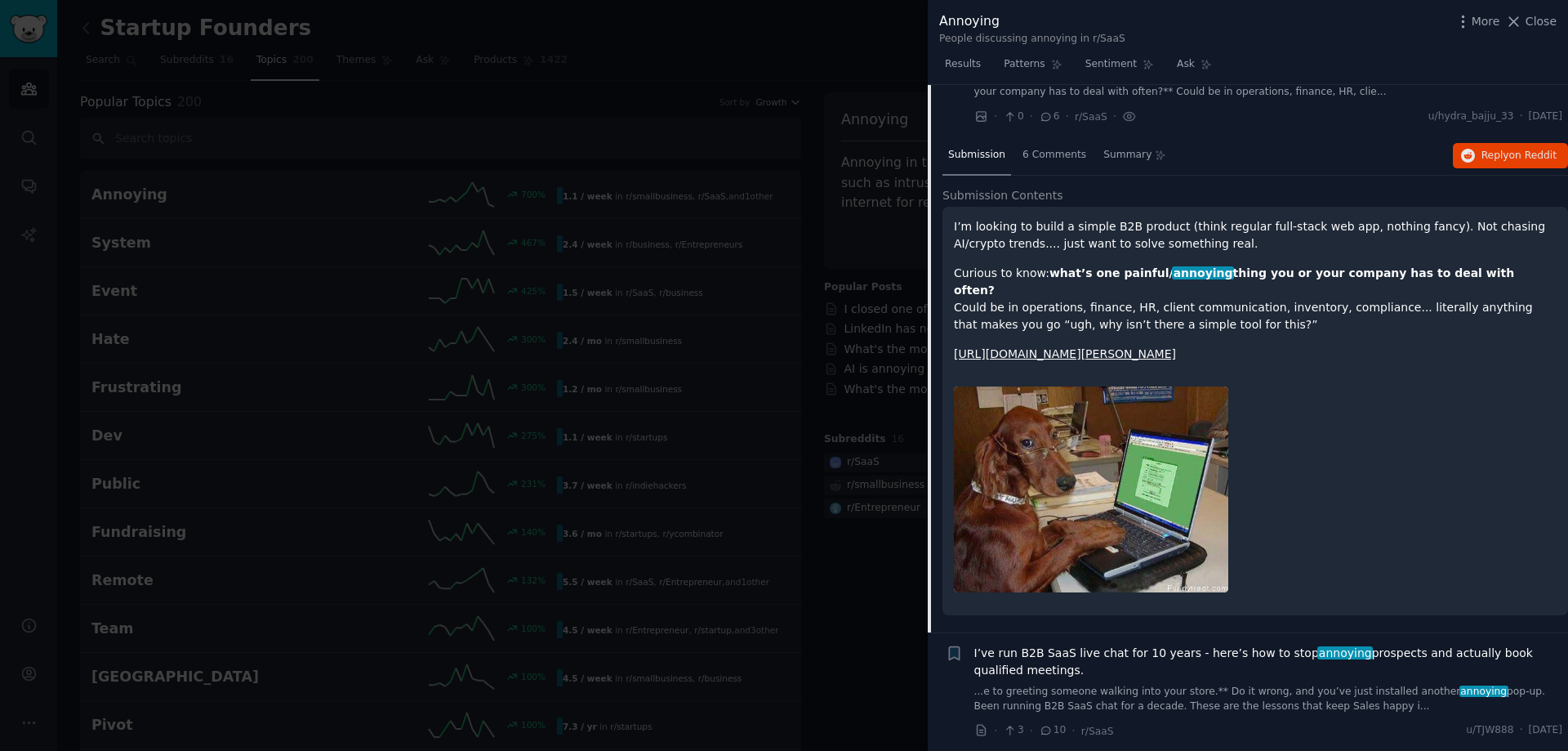
scroll to position [126, 0]
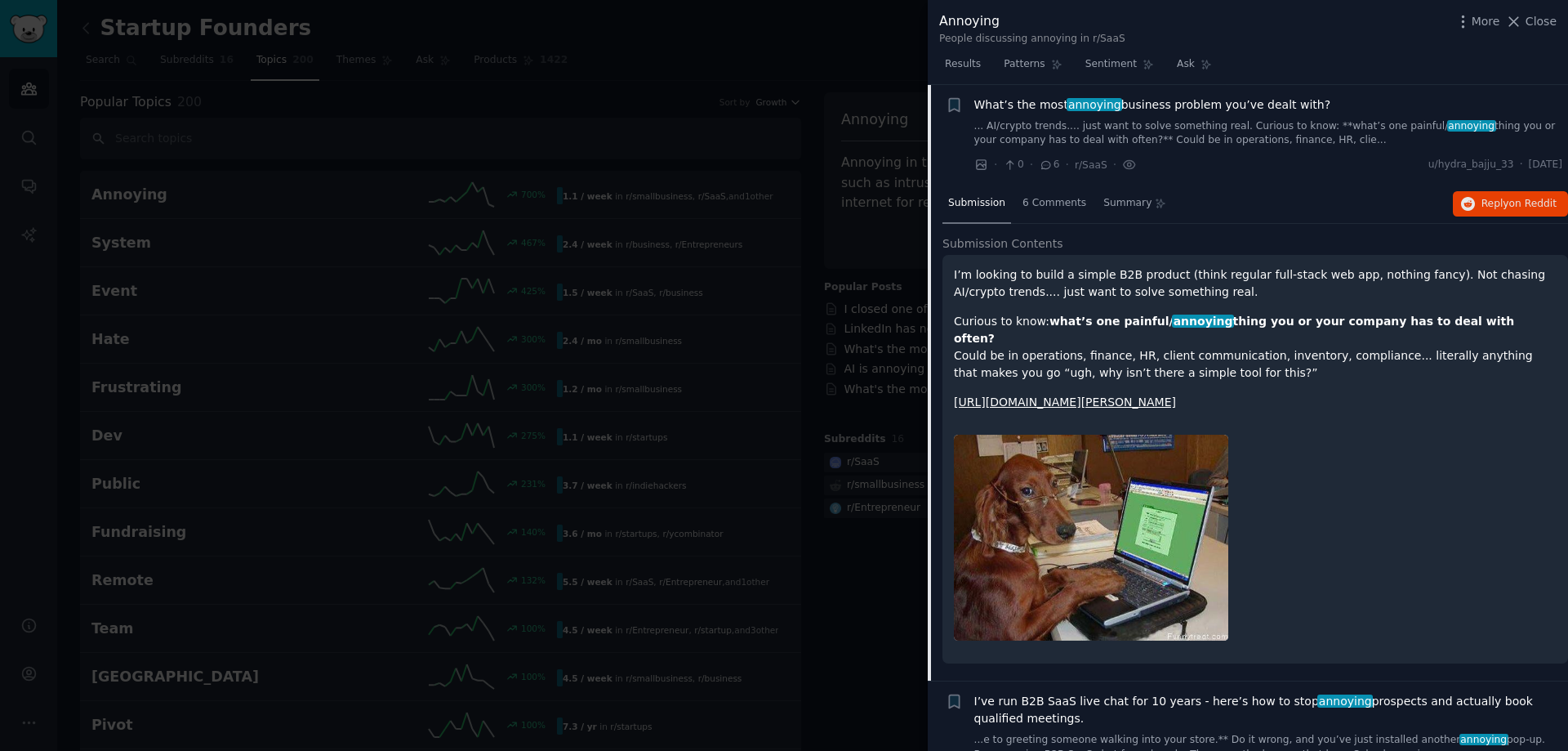
click at [1113, 336] on p "Curious to know: what’s one painful/ annoying thing you or your company has to …" at bounding box center [1255, 347] width 603 height 68
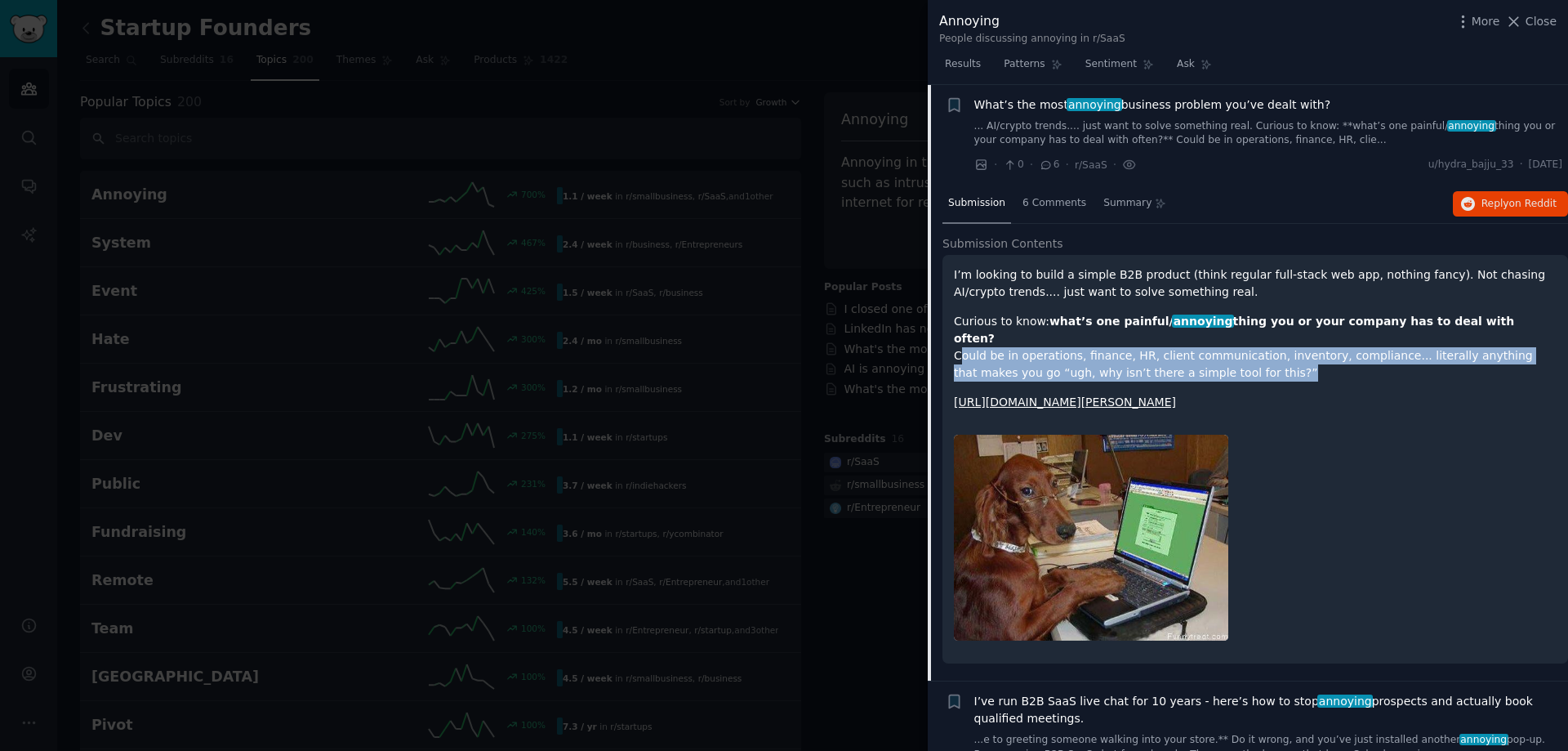
click at [1113, 336] on p "Curious to know: what’s one painful/ annoying thing you or your company has to …" at bounding box center [1255, 347] width 603 height 68
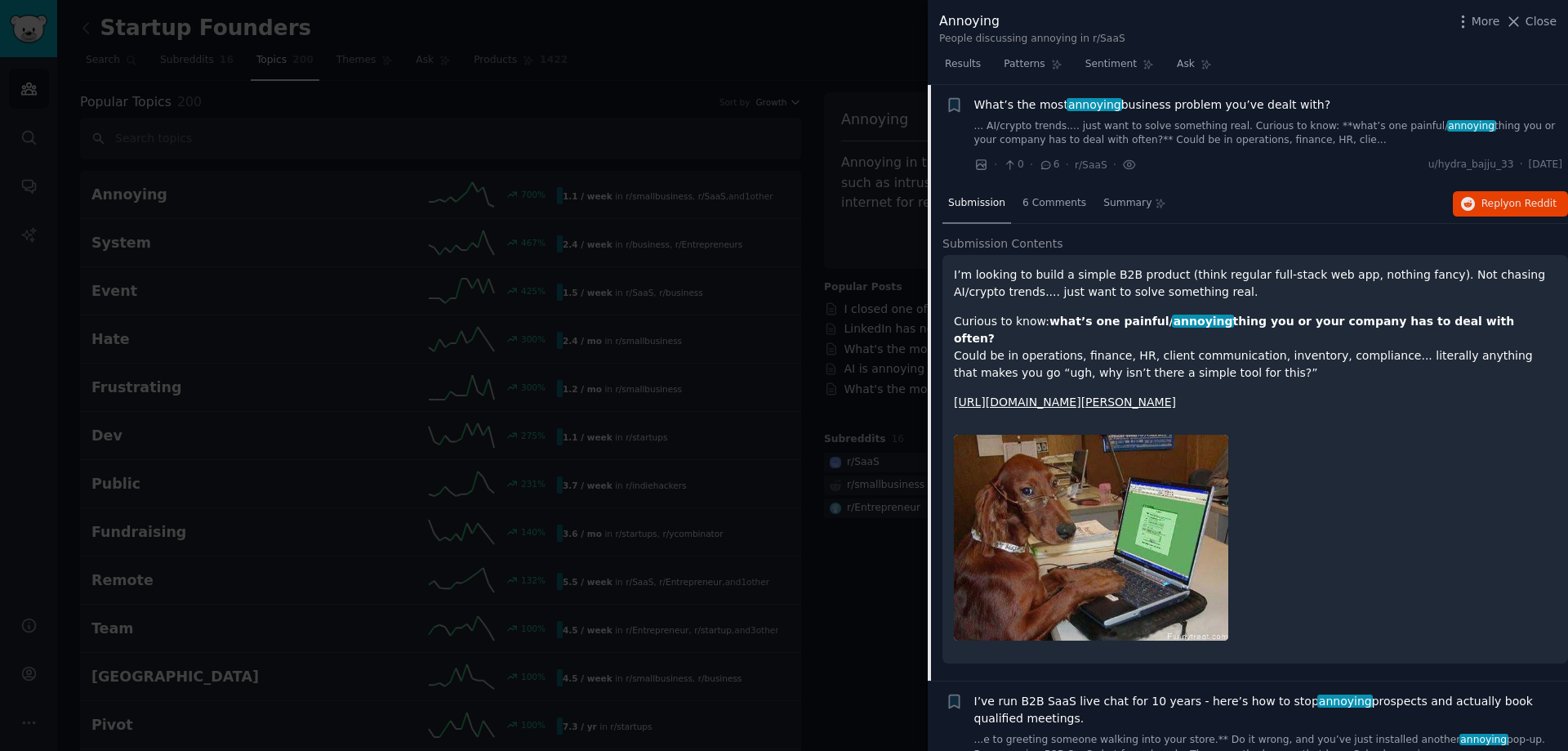
click at [1113, 322] on strong "what’s one painful/ annoying thing you or your company has to deal with often?" at bounding box center [1233, 329] width 560 height 30
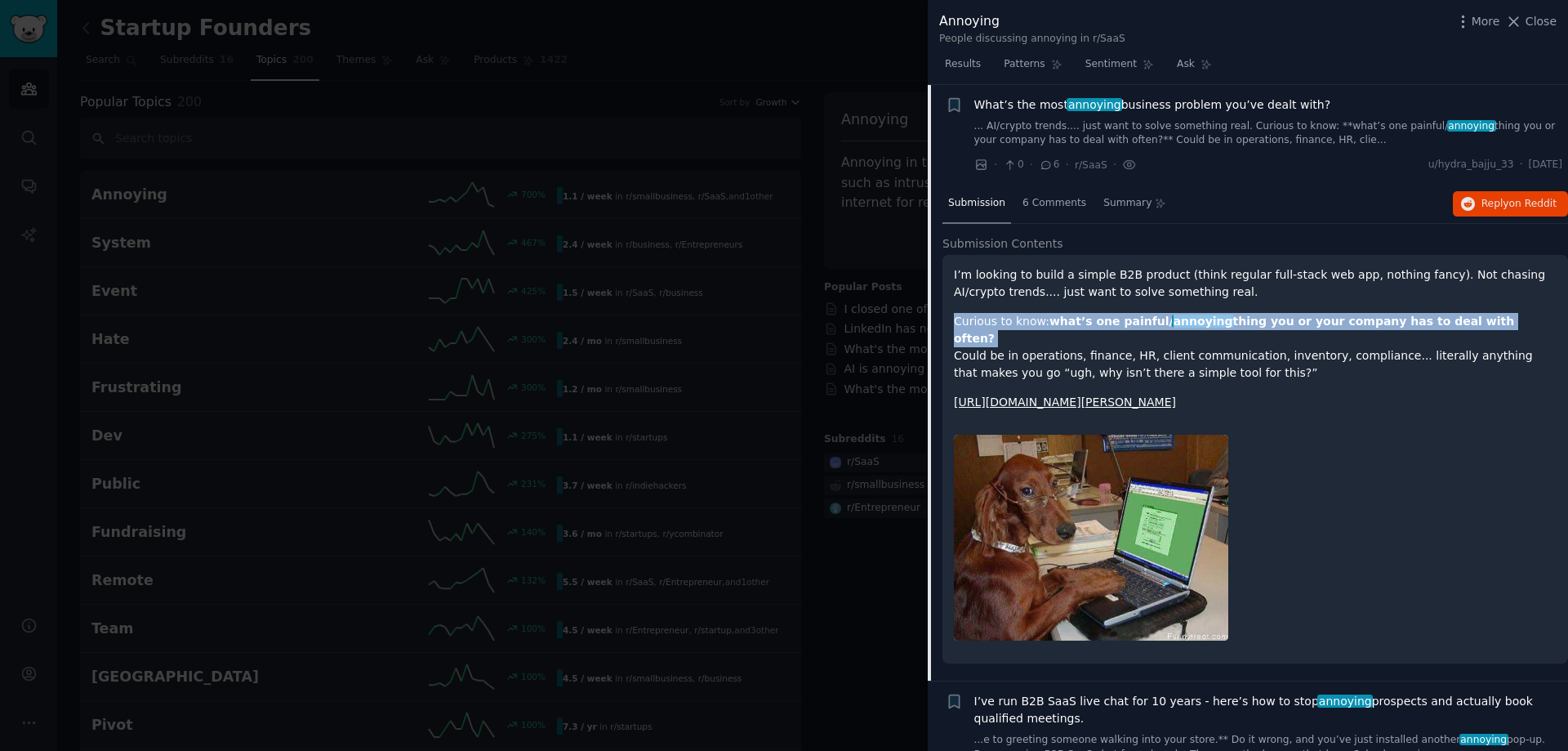
click at [1113, 322] on strong "what’s one painful/ annoying thing you or your company has to deal with often?" at bounding box center [1233, 329] width 560 height 30
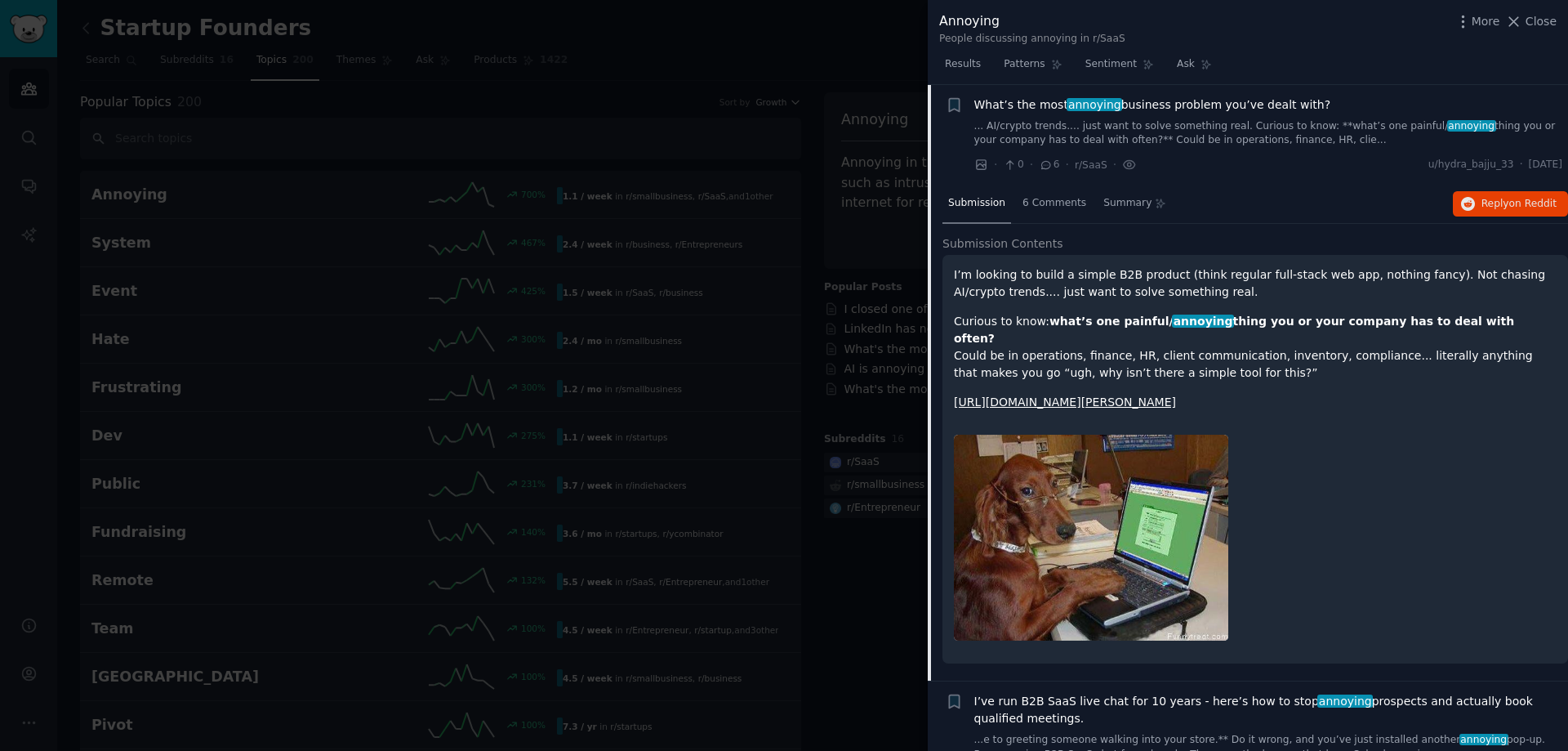
click at [1013, 341] on p "Curious to know: what’s one painful/ annoying thing you or your company has to …" at bounding box center [1255, 347] width 603 height 68
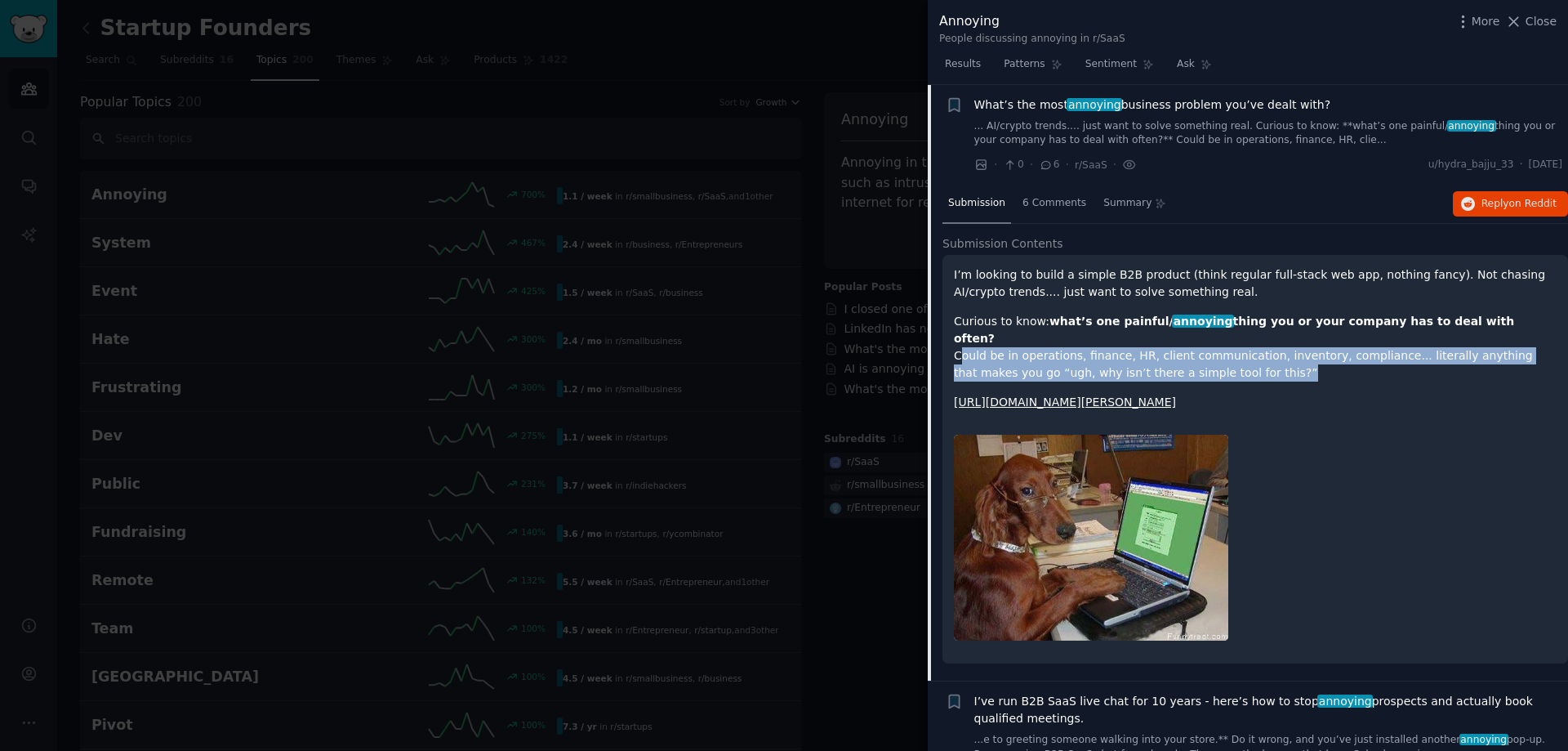
click at [1013, 341] on p "Curious to know: what’s one painful/ annoying thing you or your company has to …" at bounding box center [1255, 347] width 603 height 68
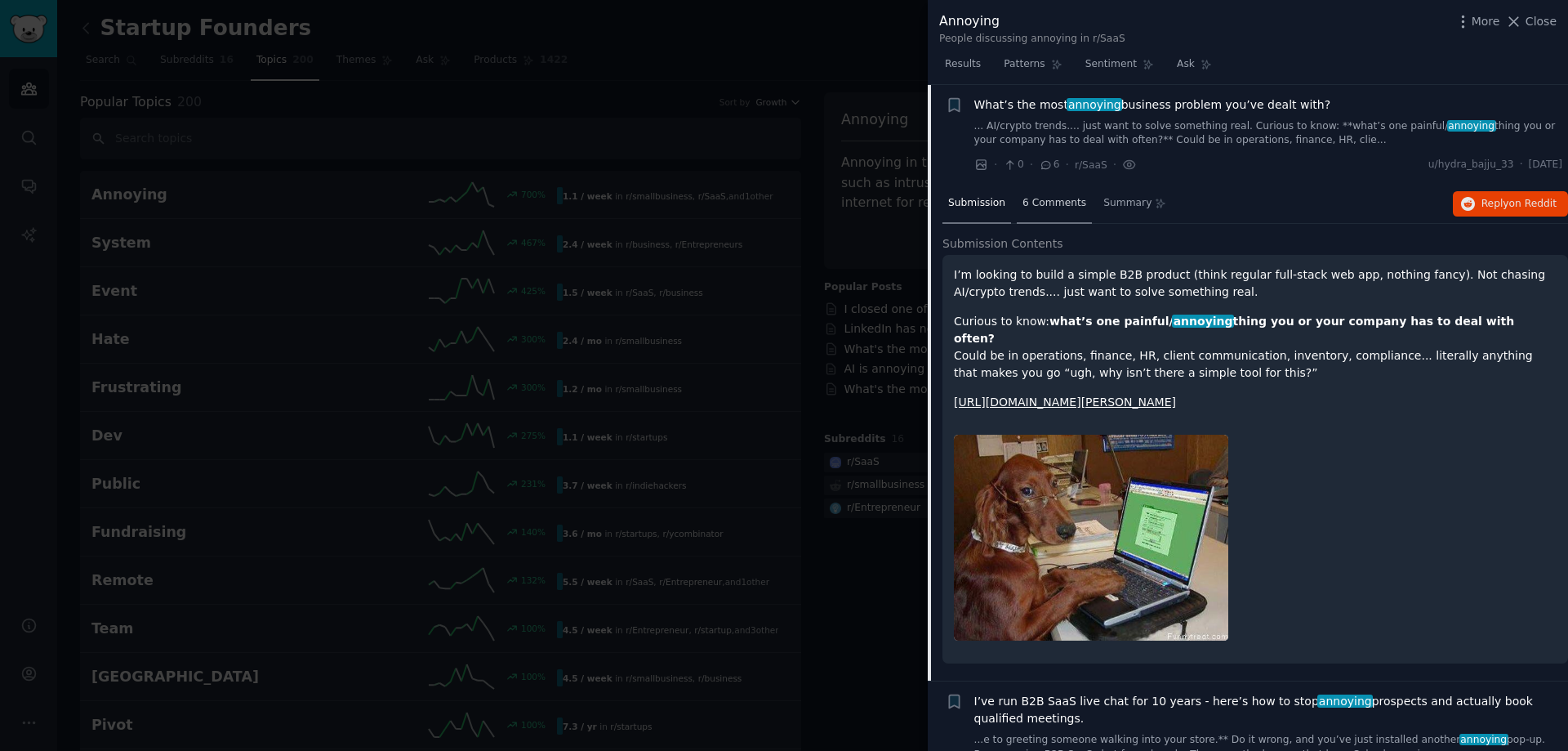
click at [1041, 205] on span "6 Comments" at bounding box center [1054, 204] width 64 height 15
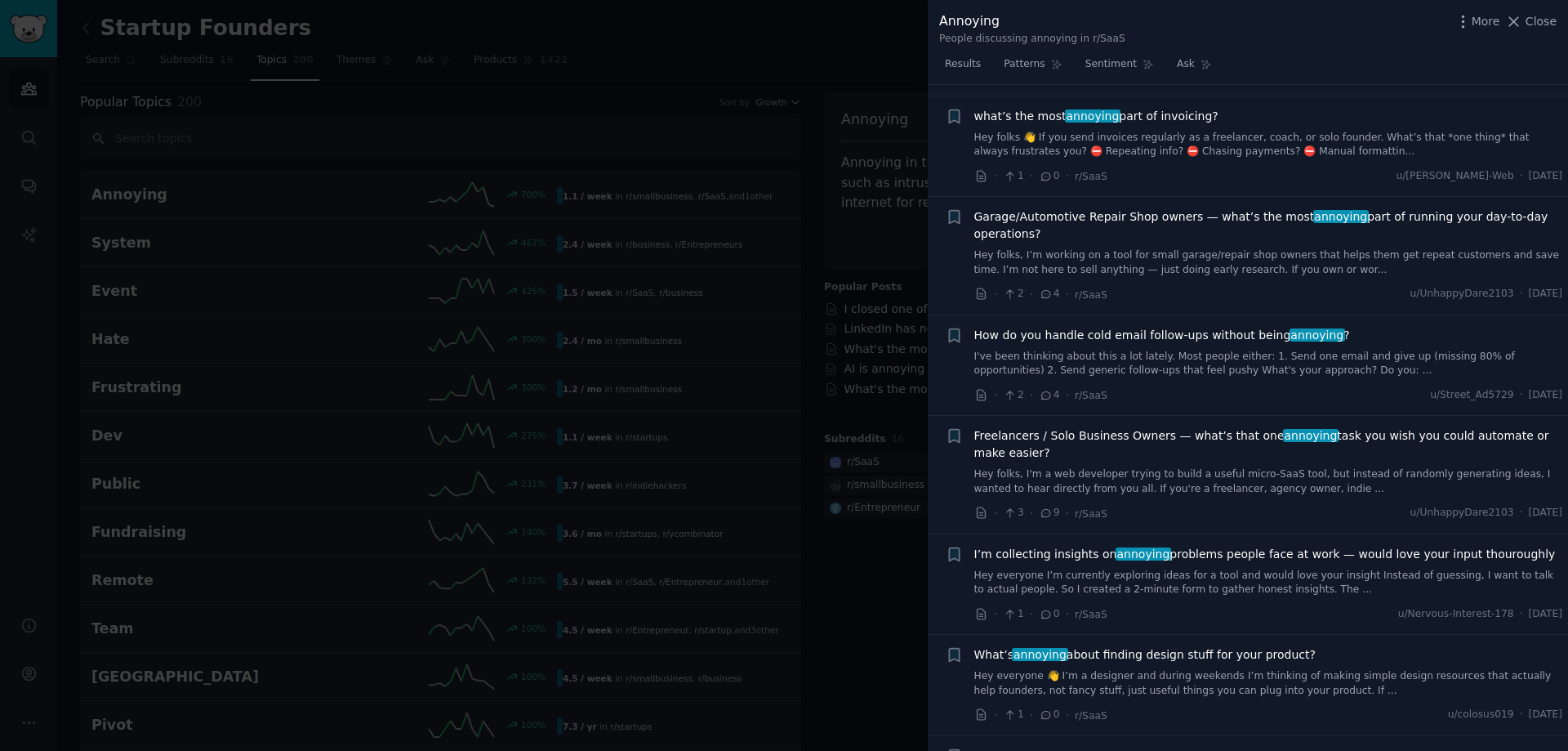
scroll to position [1515, 0]
